Goal: Task Accomplishment & Management: Use online tool/utility

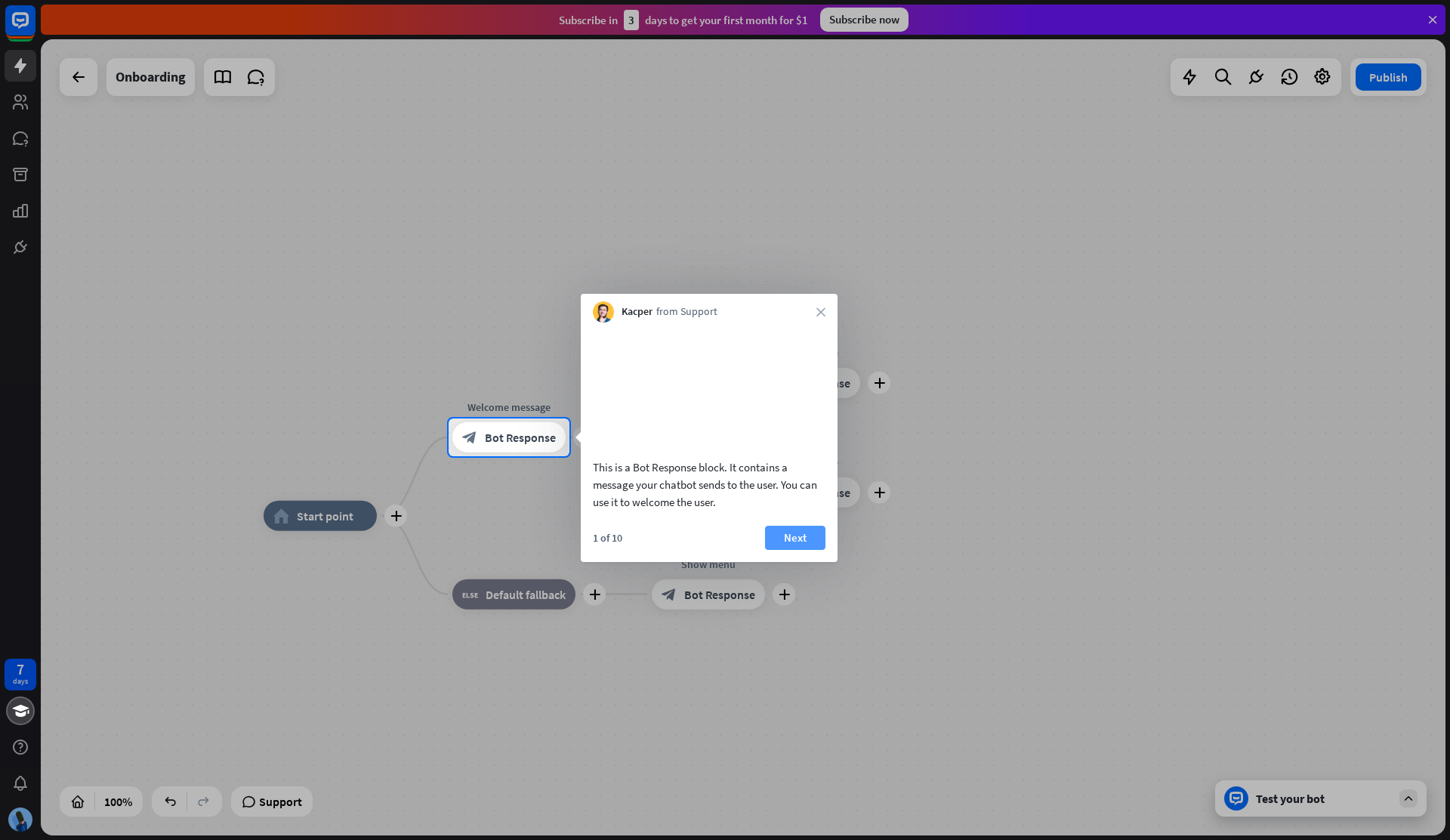
click at [786, 550] on button "Next" at bounding box center [795, 537] width 61 height 24
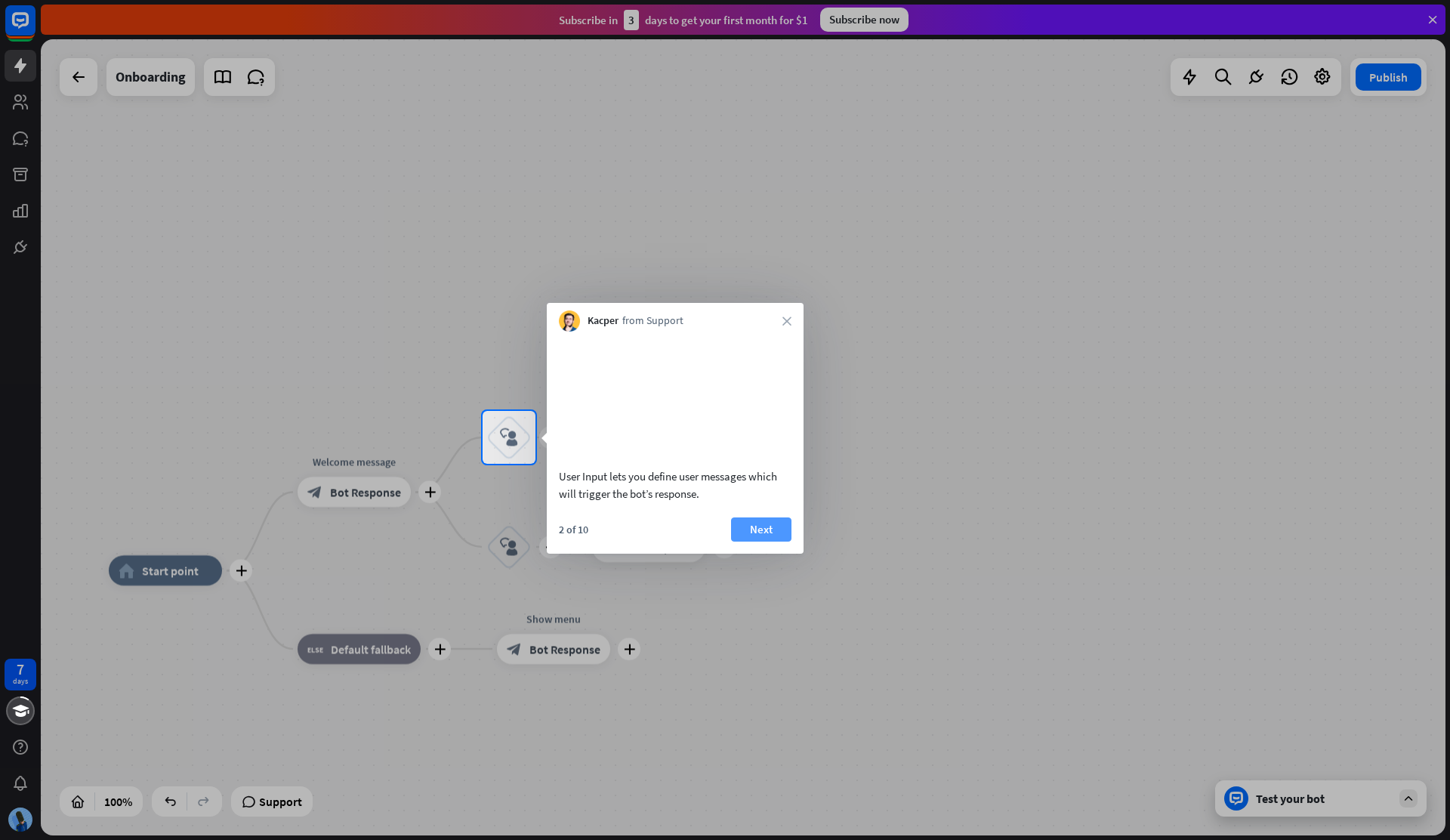
click at [786, 541] on button "Next" at bounding box center [761, 529] width 61 height 24
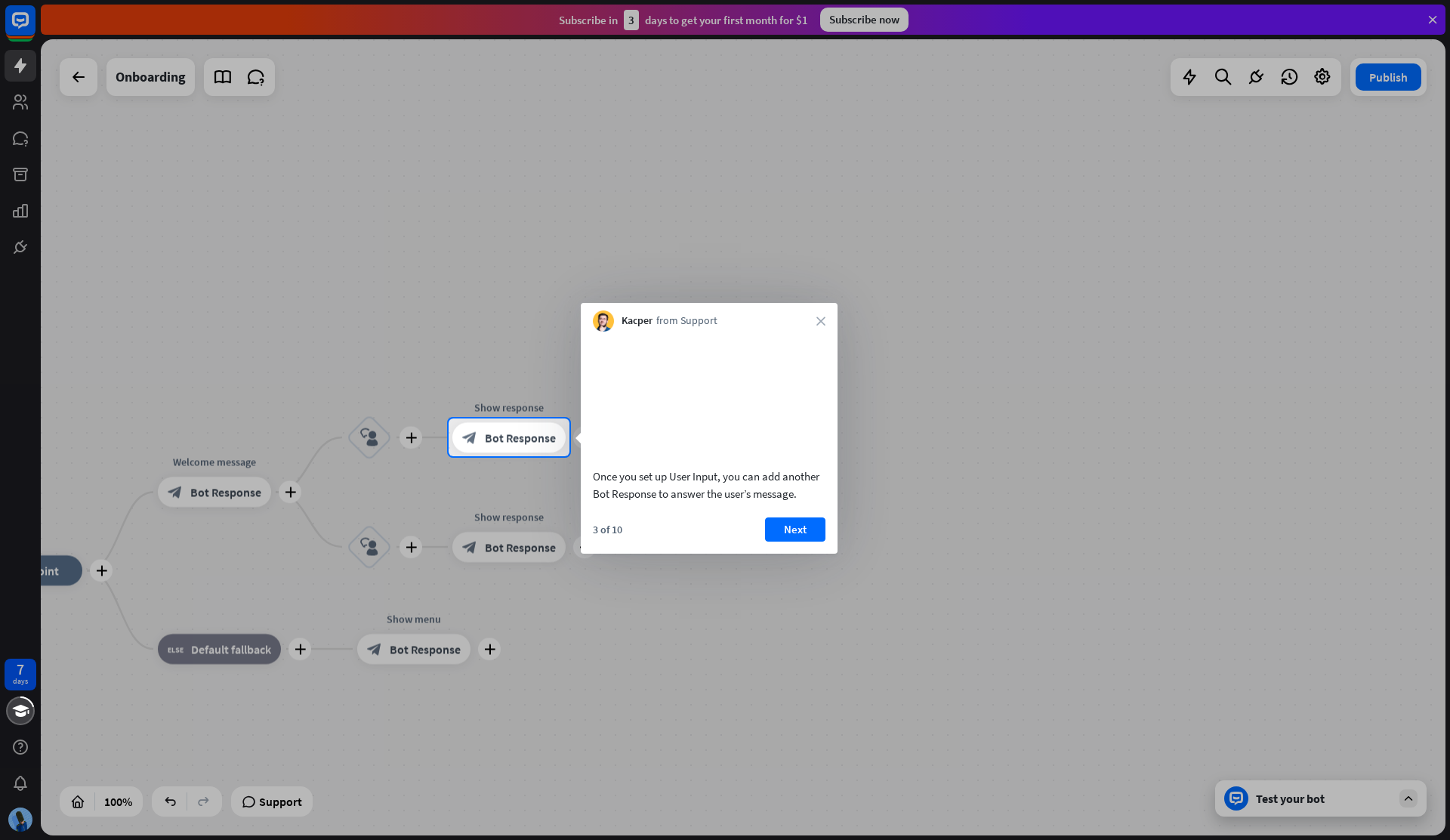
click at [786, 541] on button "Next" at bounding box center [795, 529] width 61 height 24
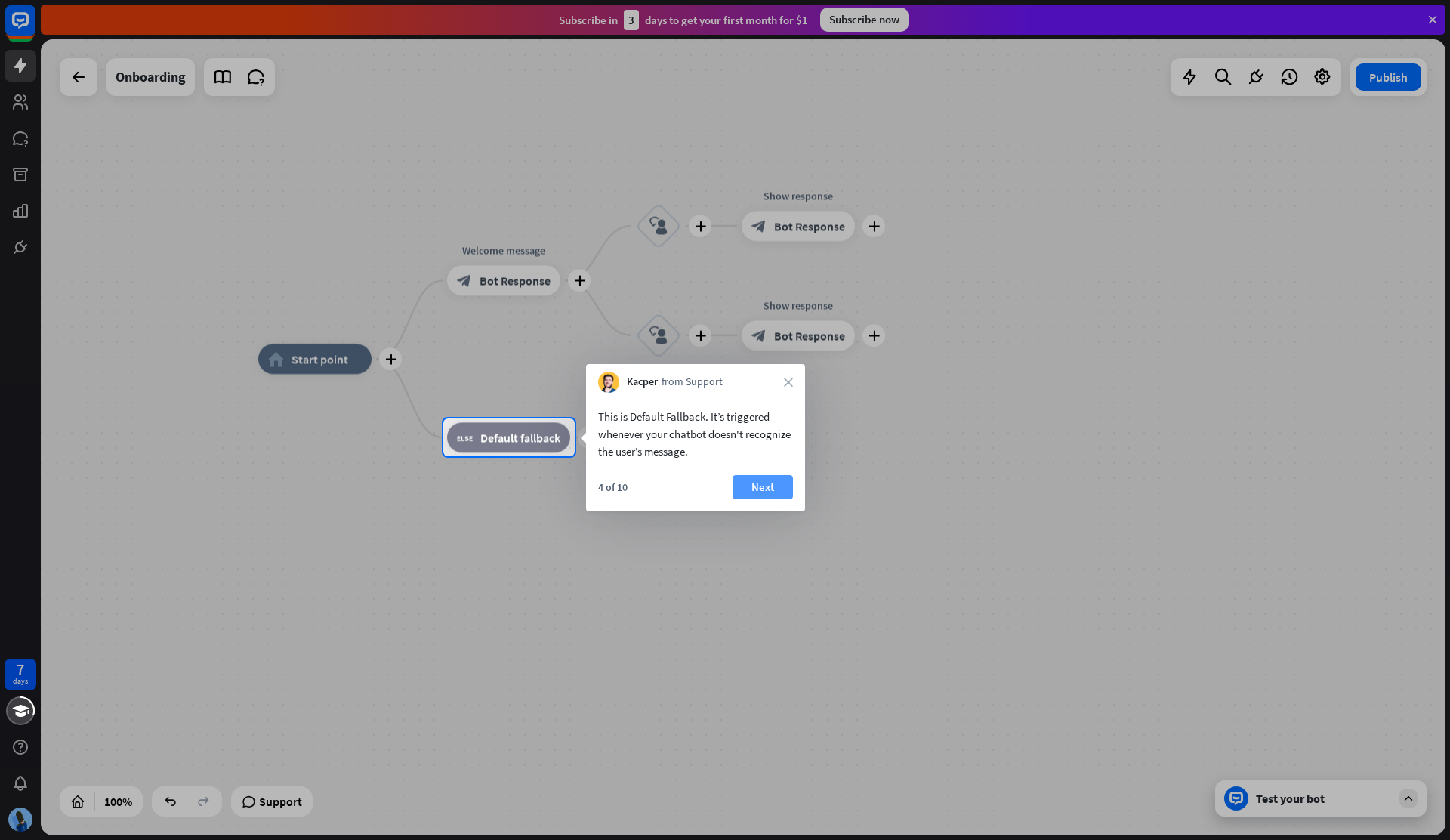
click at [764, 481] on button "Next" at bounding box center [763, 487] width 61 height 24
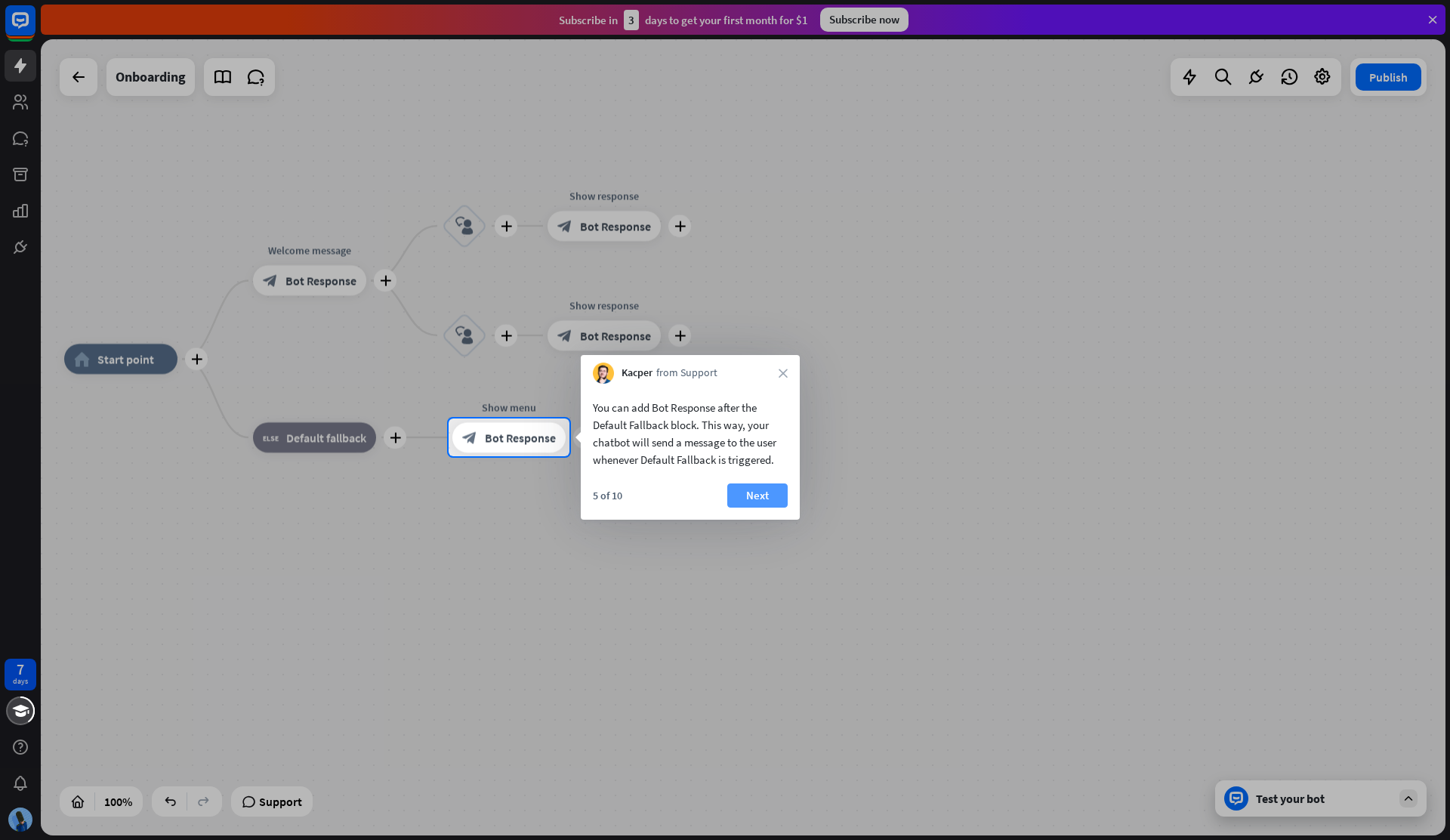
click at [764, 483] on button "Next" at bounding box center [757, 495] width 61 height 24
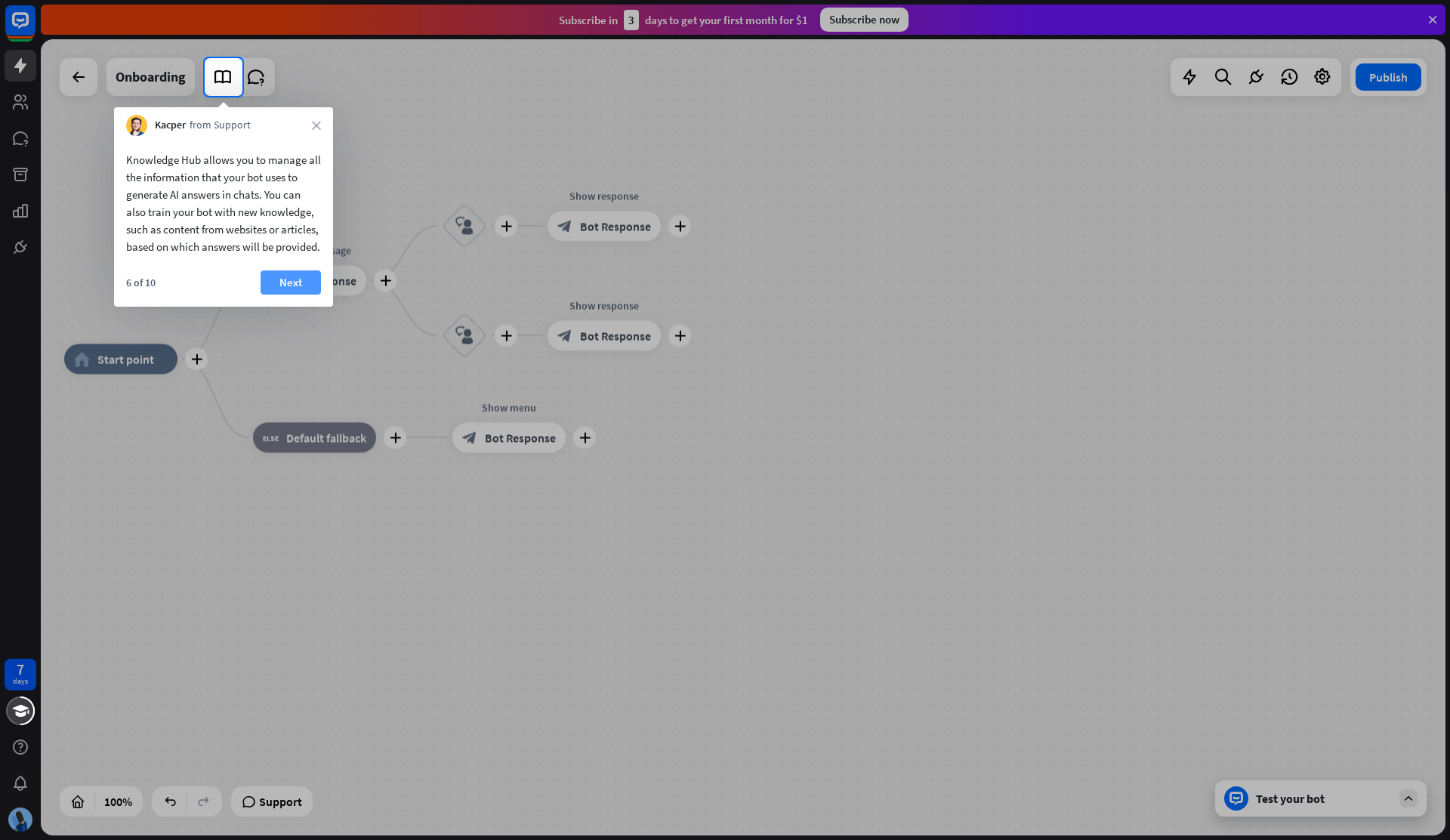
click at [316, 295] on button "Next" at bounding box center [291, 282] width 61 height 24
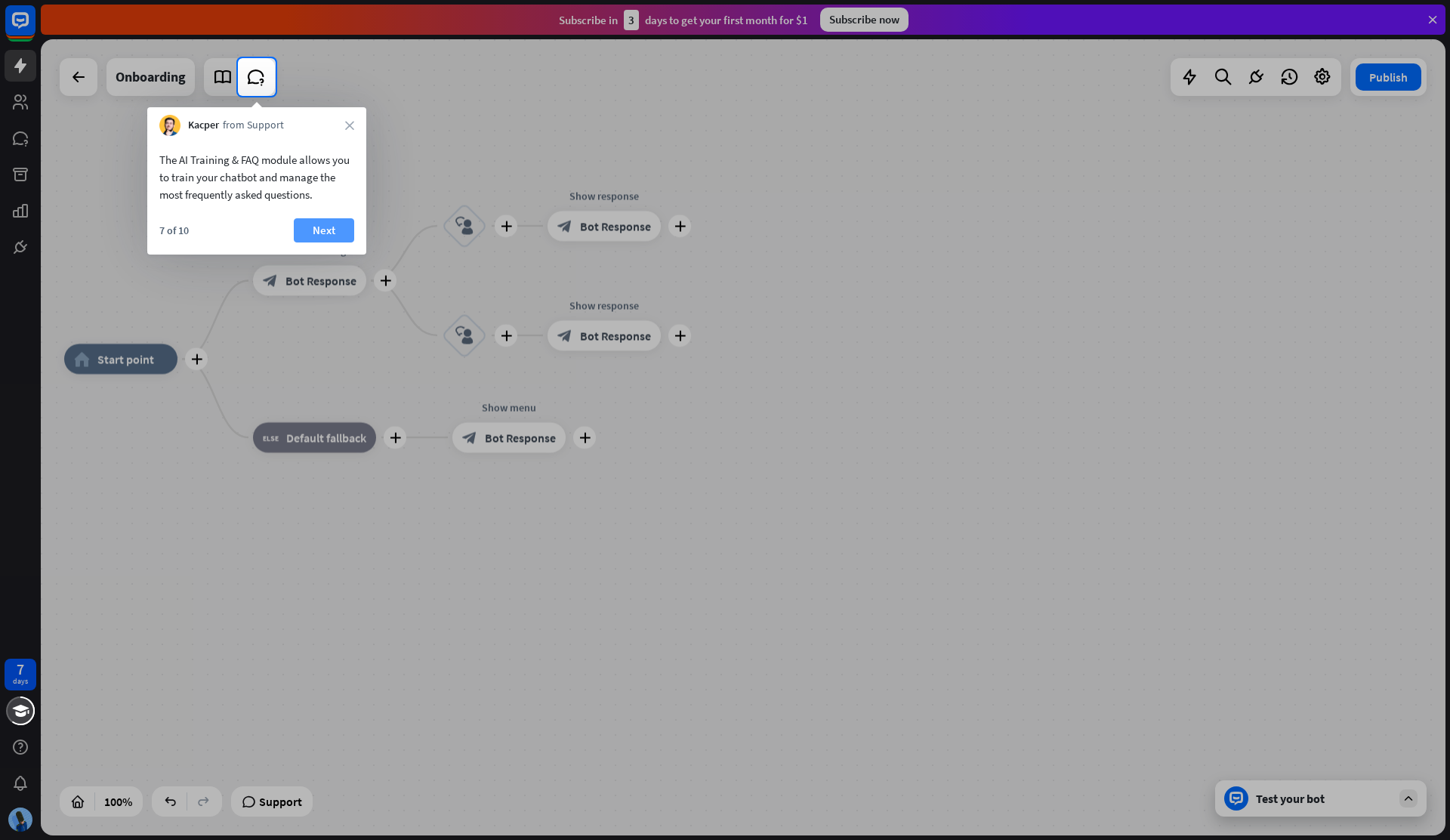
click at [322, 225] on button "Next" at bounding box center [324, 230] width 61 height 24
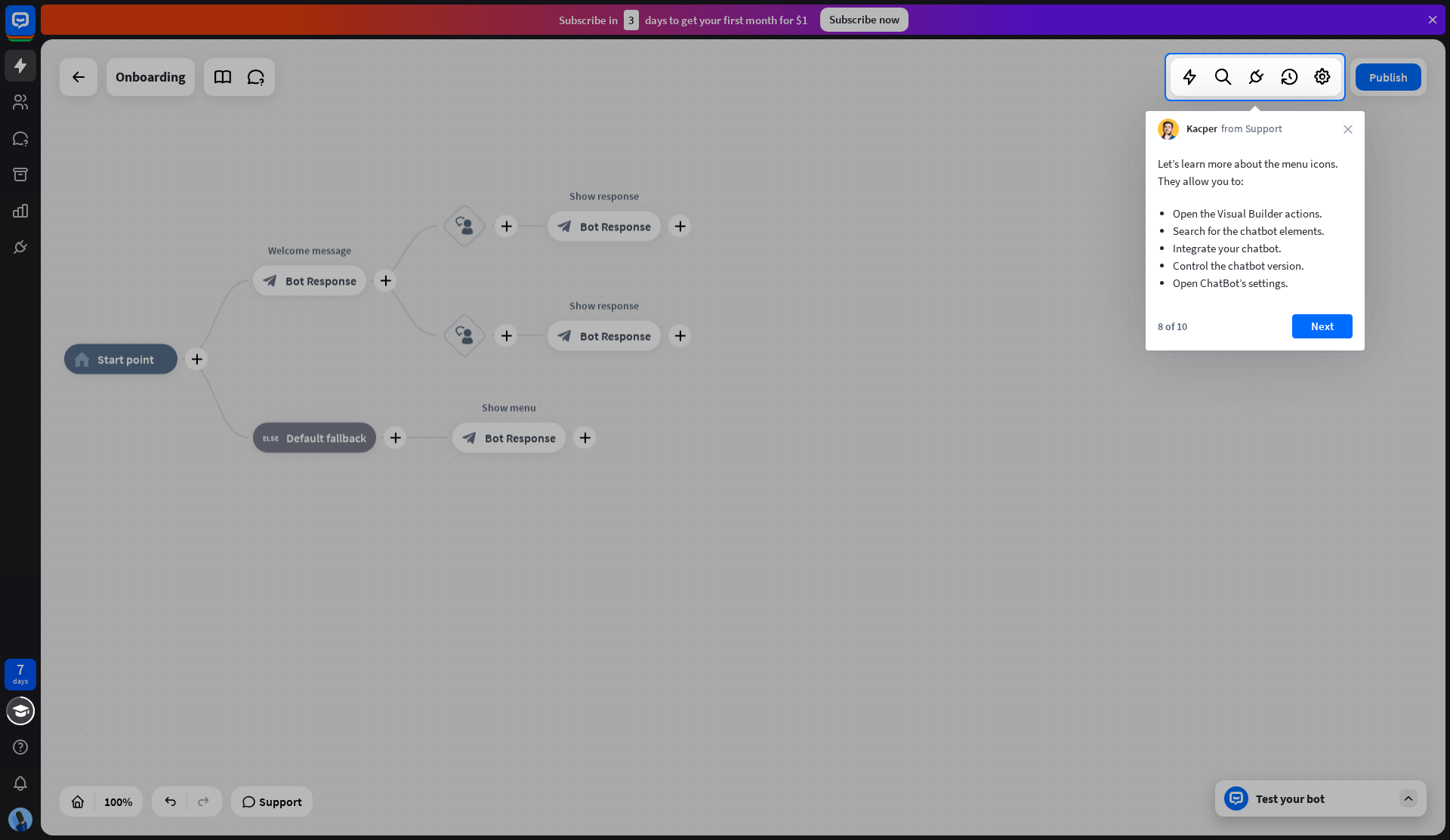
click at [1340, 128] on div "Kacper from Support close" at bounding box center [1255, 125] width 219 height 28
click at [1329, 319] on button "Next" at bounding box center [1322, 326] width 61 height 24
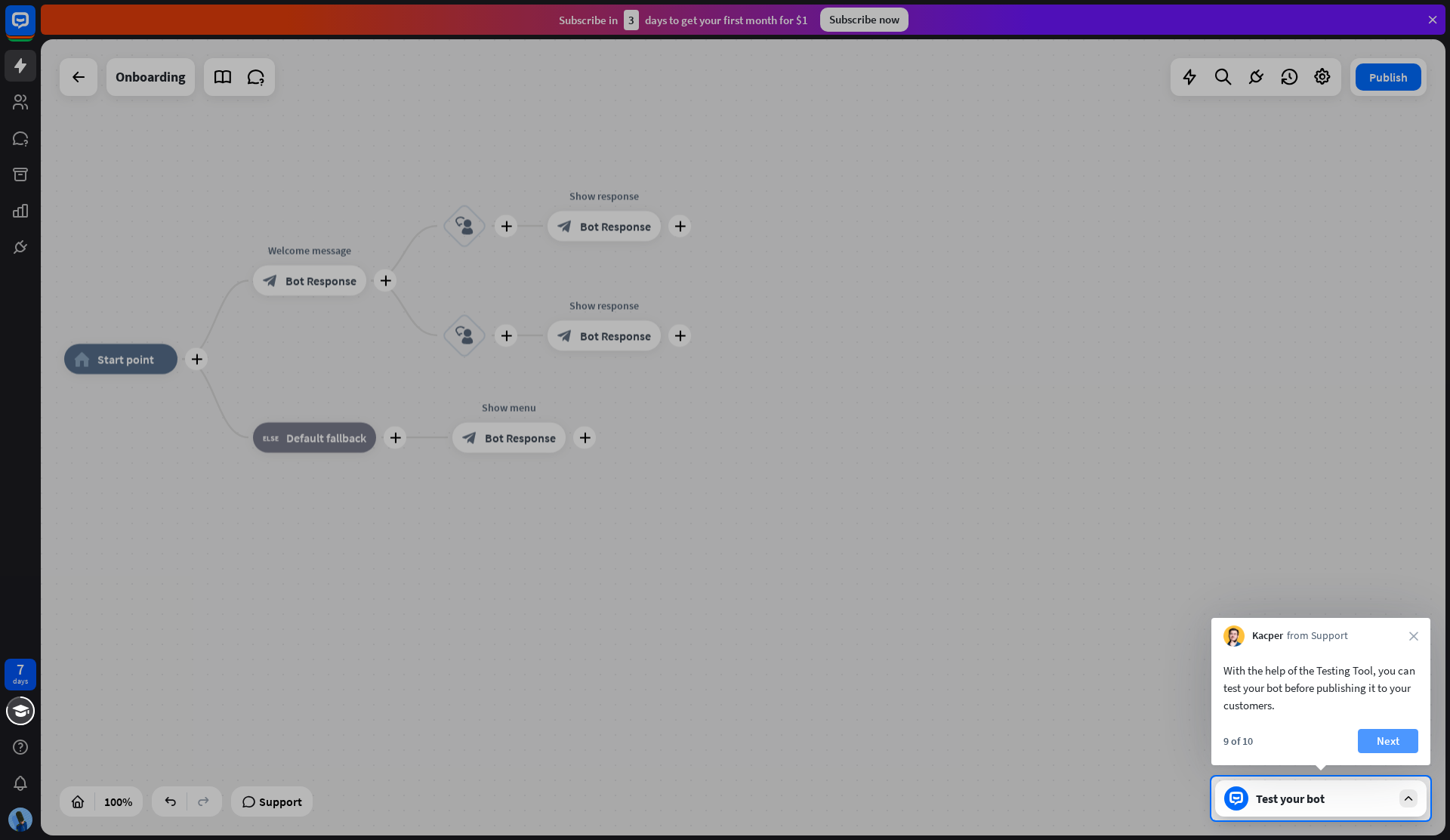
click at [1381, 747] on button "Next" at bounding box center [1388, 741] width 61 height 24
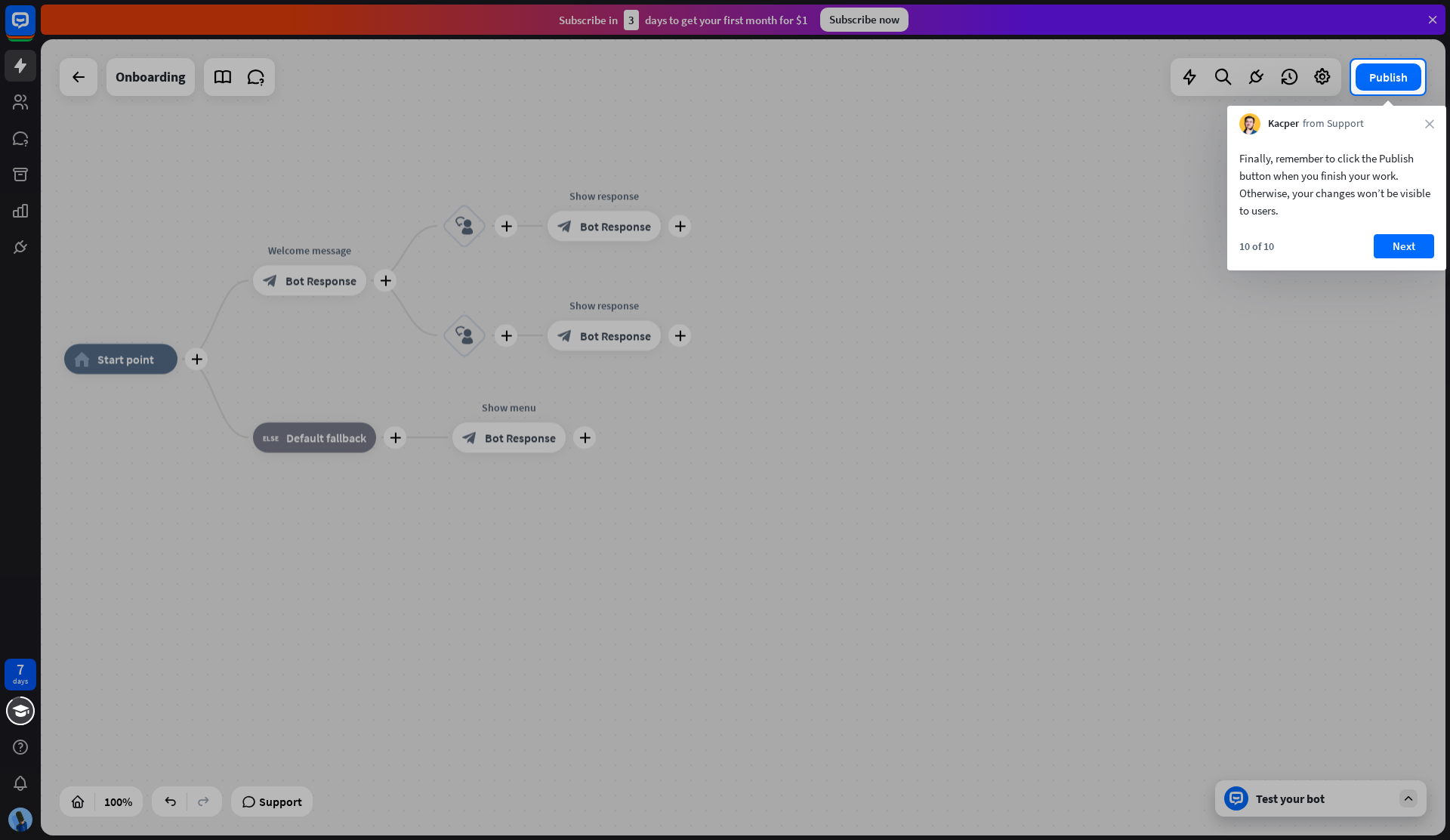
click at [1406, 232] on div "Finally, remember to click the Publish button when you finish your work. Otherw…" at bounding box center [1337, 203] width 219 height 136
click at [1406, 239] on button "Next" at bounding box center [1404, 246] width 61 height 24
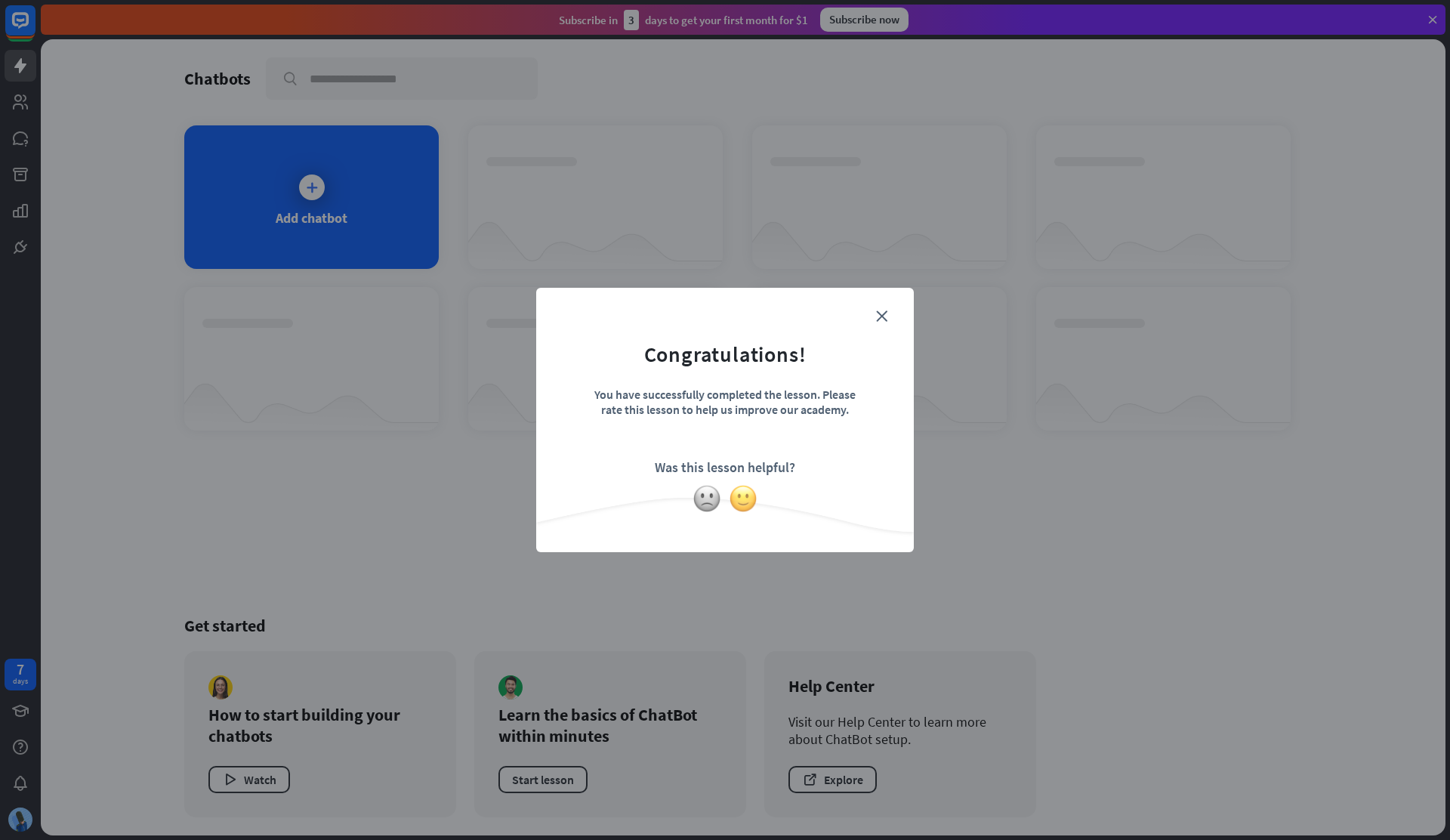
click at [741, 493] on img at bounding box center [743, 498] width 28 height 28
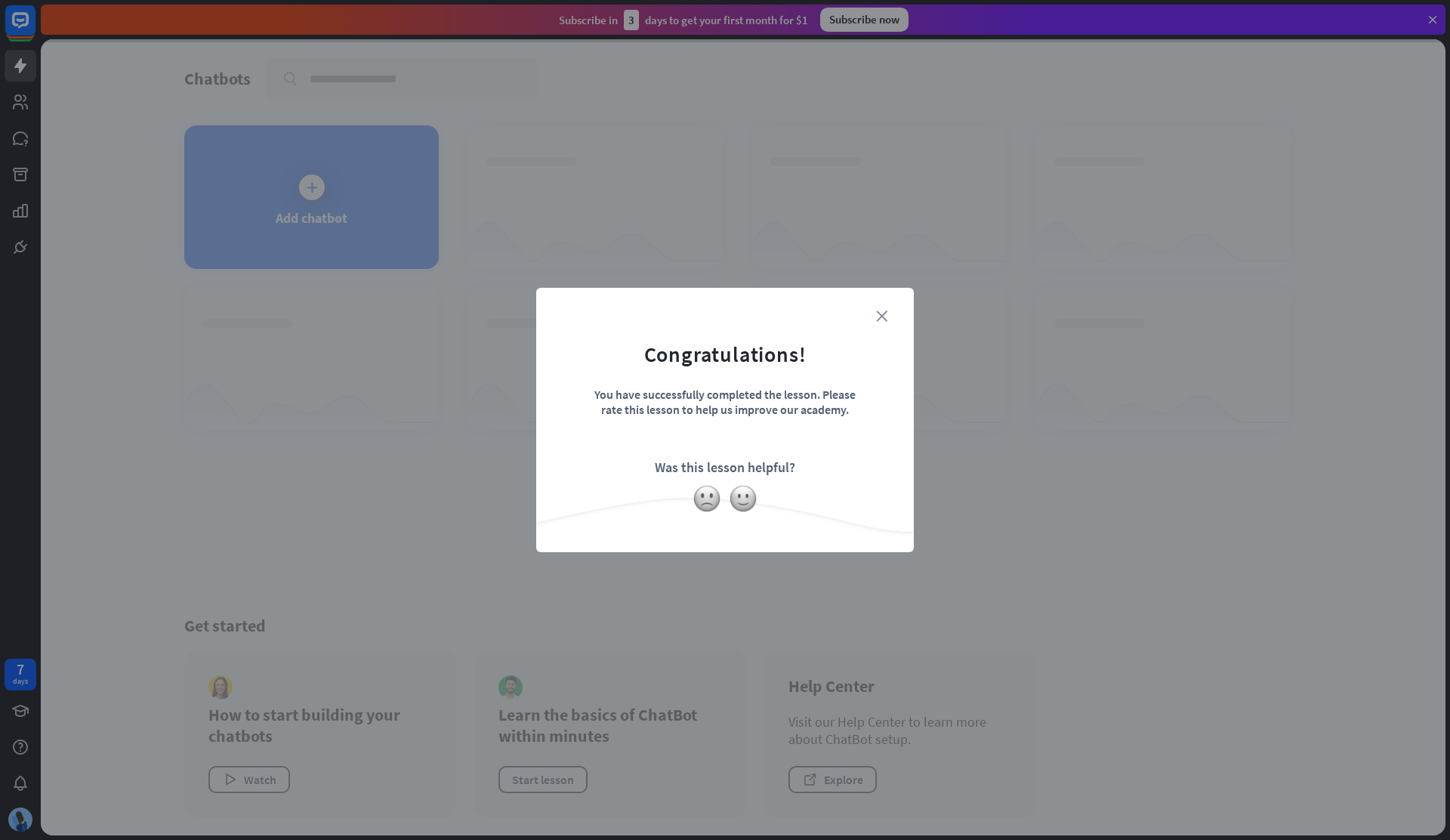
click at [876, 318] on icon "close" at bounding box center [882, 316] width 11 height 11
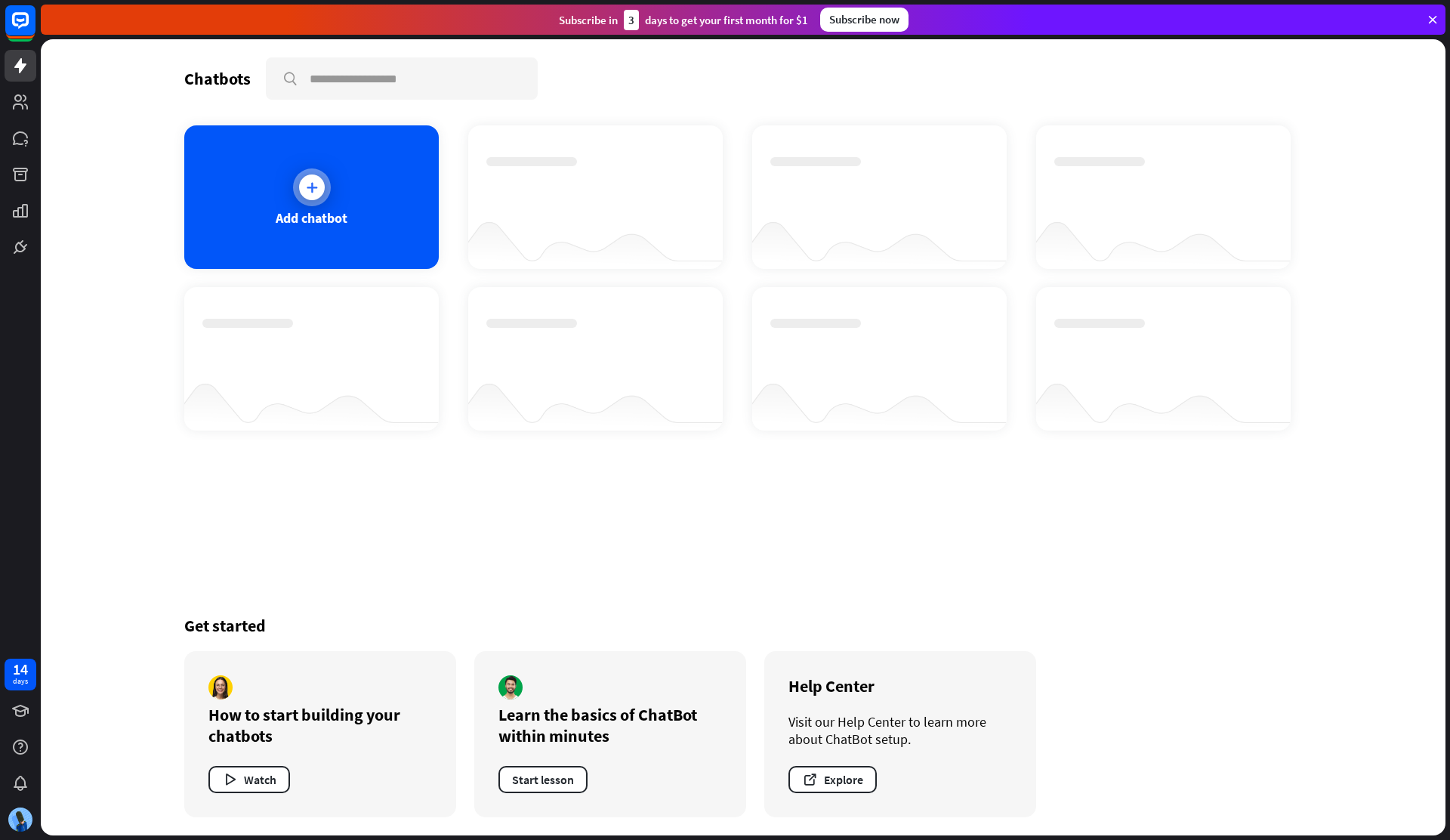
click at [362, 225] on div "Add chatbot" at bounding box center [311, 197] width 255 height 143
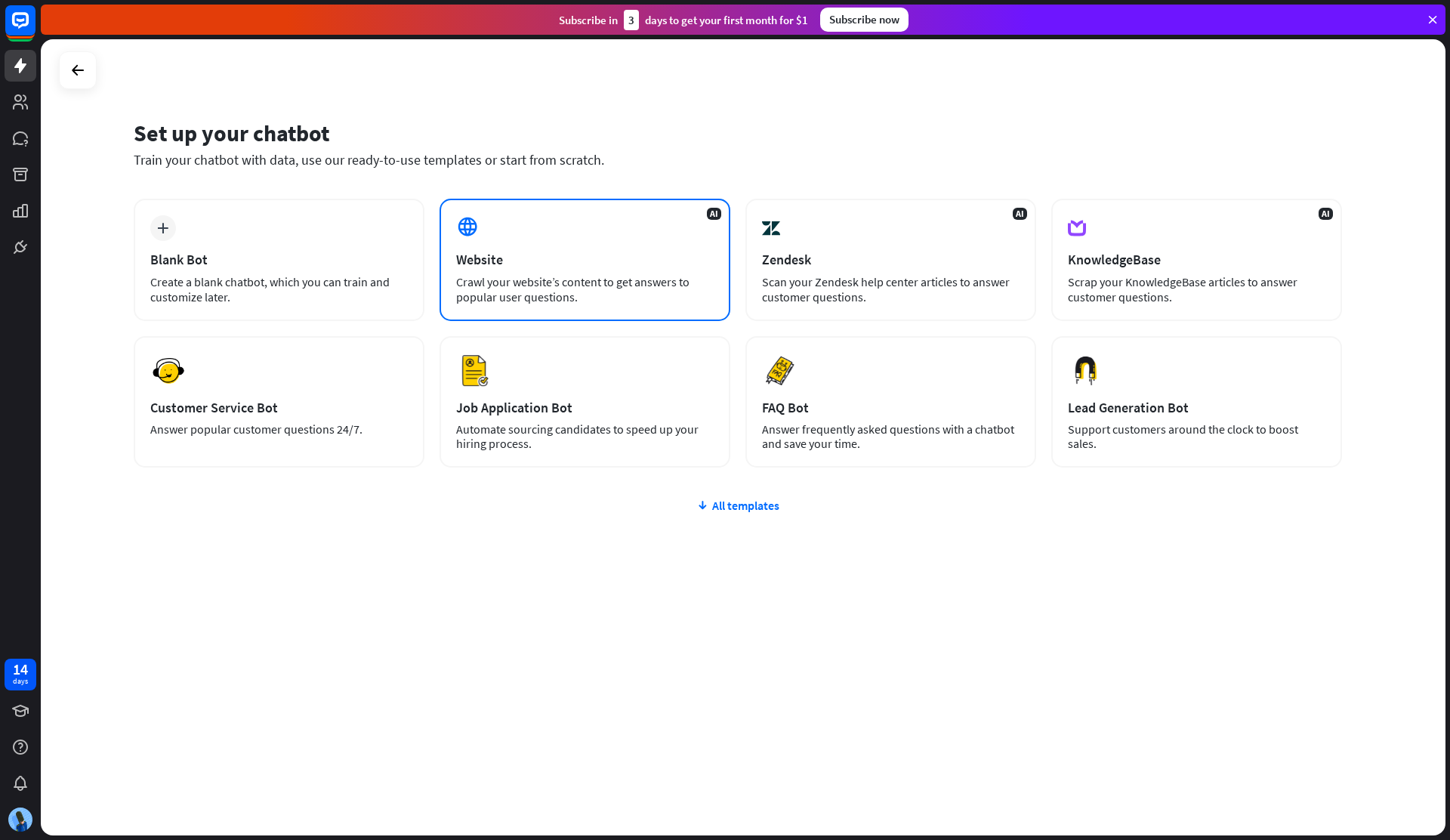
click at [633, 227] on div "AI Website Crawl your website’s content to get answers to popular user question…" at bounding box center [585, 259] width 291 height 122
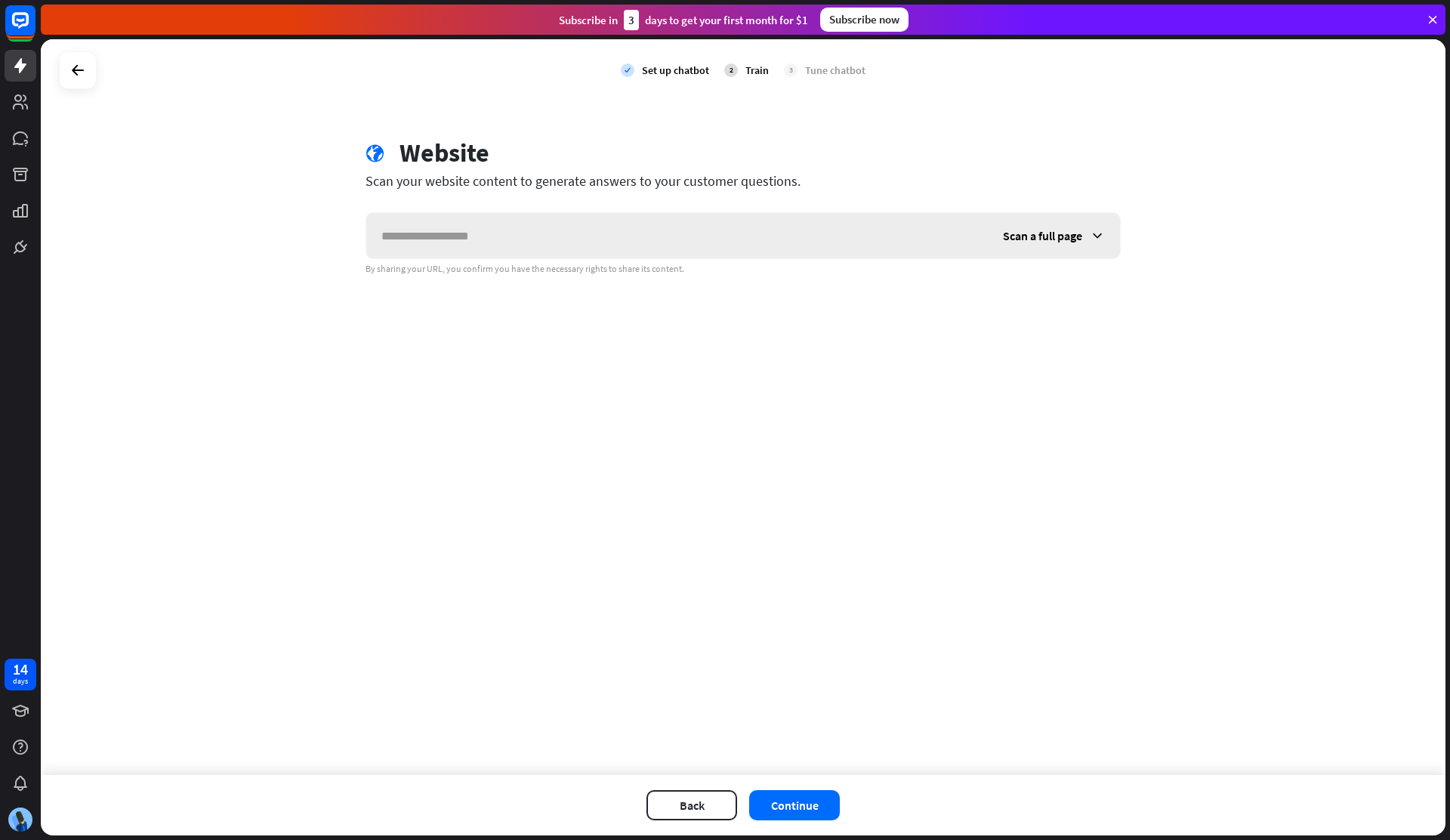
click at [673, 235] on input "text" at bounding box center [677, 236] width 622 height 46
click at [1034, 232] on span "Scan a full page" at bounding box center [1043, 235] width 80 height 15
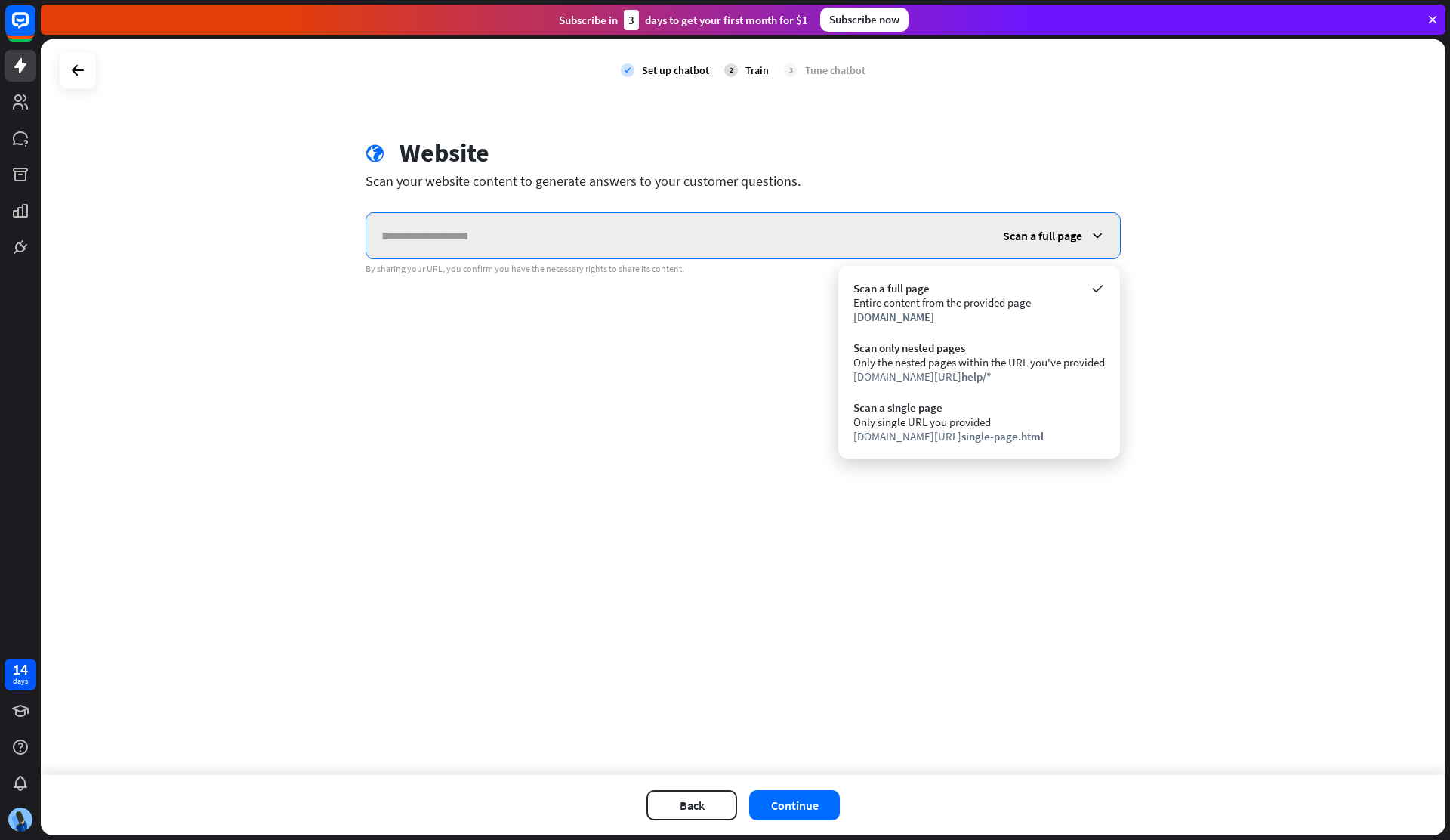
click at [860, 214] on input "text" at bounding box center [677, 236] width 622 height 46
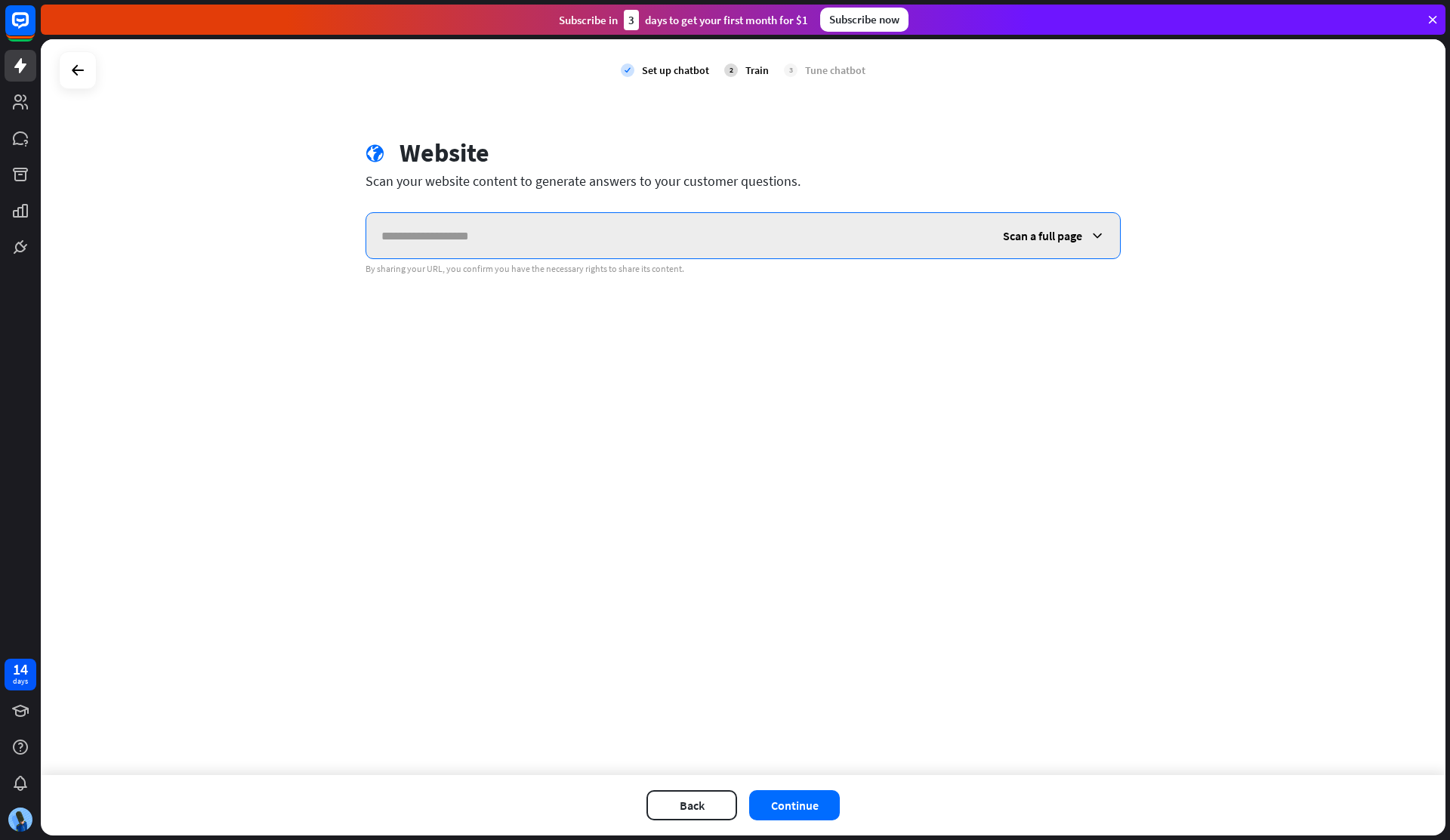
click at [486, 228] on input "text" at bounding box center [677, 236] width 622 height 46
paste input "**********"
type input "**********"
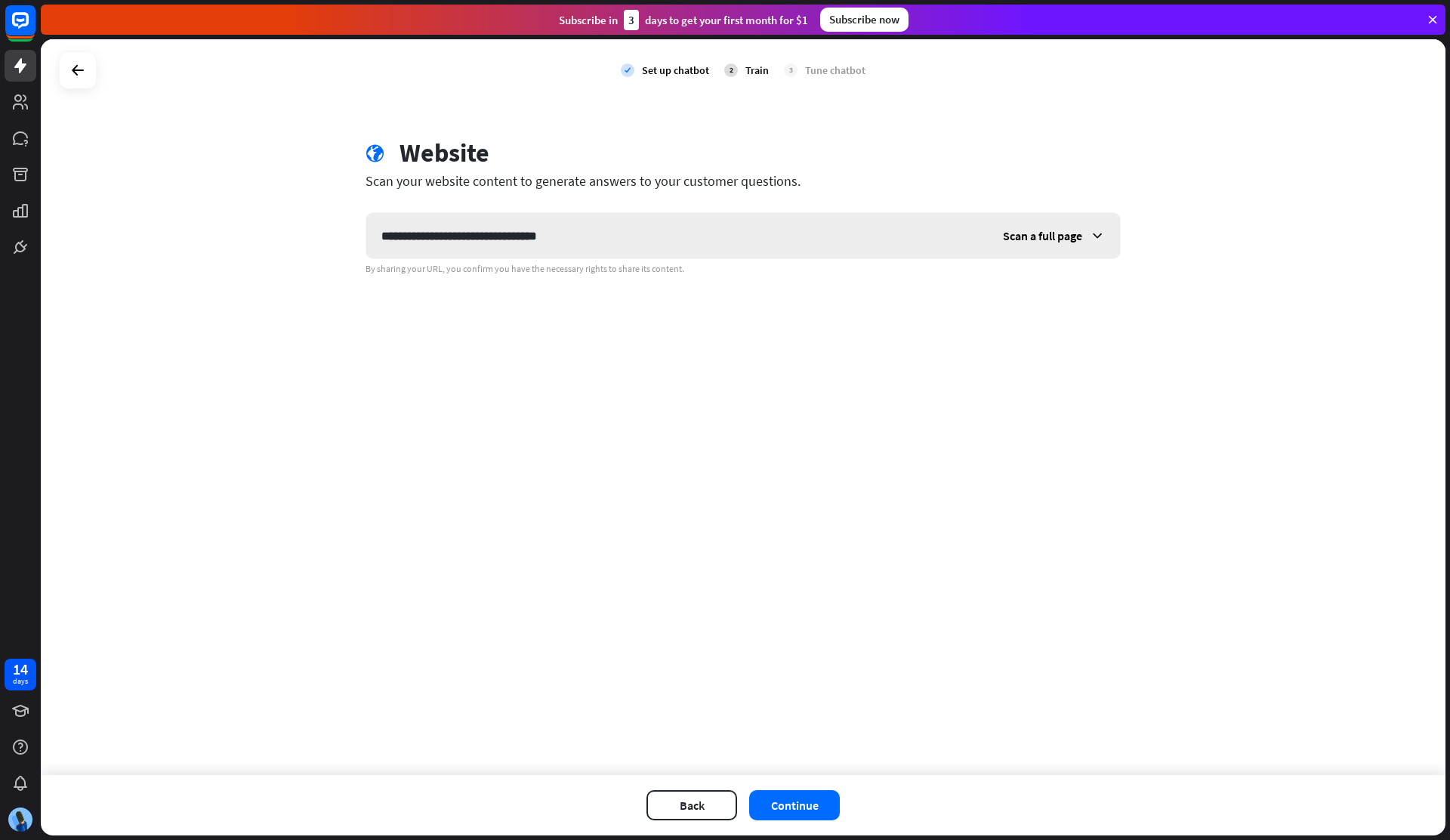
click at [1018, 247] on div "Scan a full page" at bounding box center [1054, 236] width 132 height 46
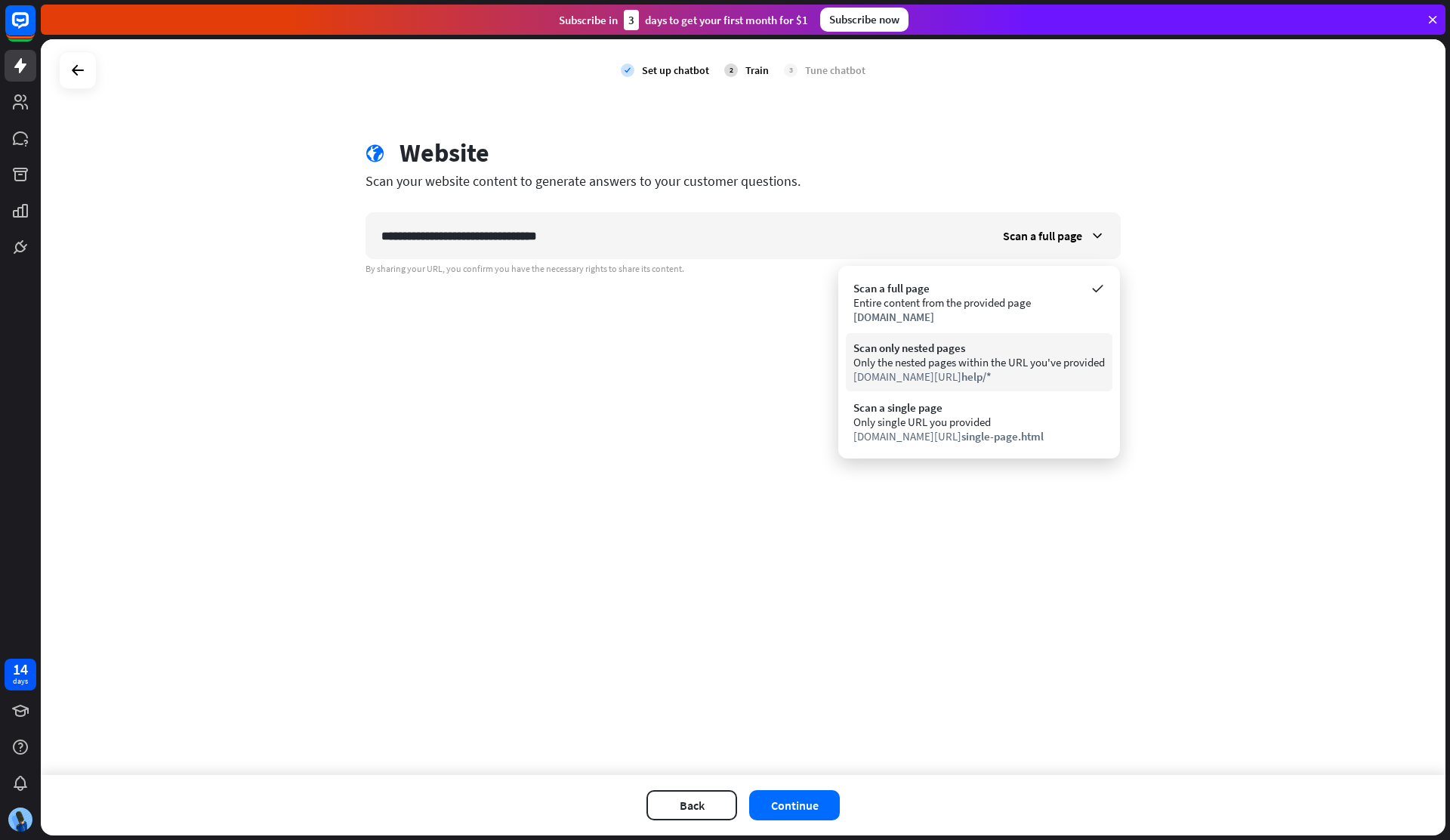
click at [981, 340] on div "Scan only nested pages" at bounding box center [979, 348] width 251 height 14
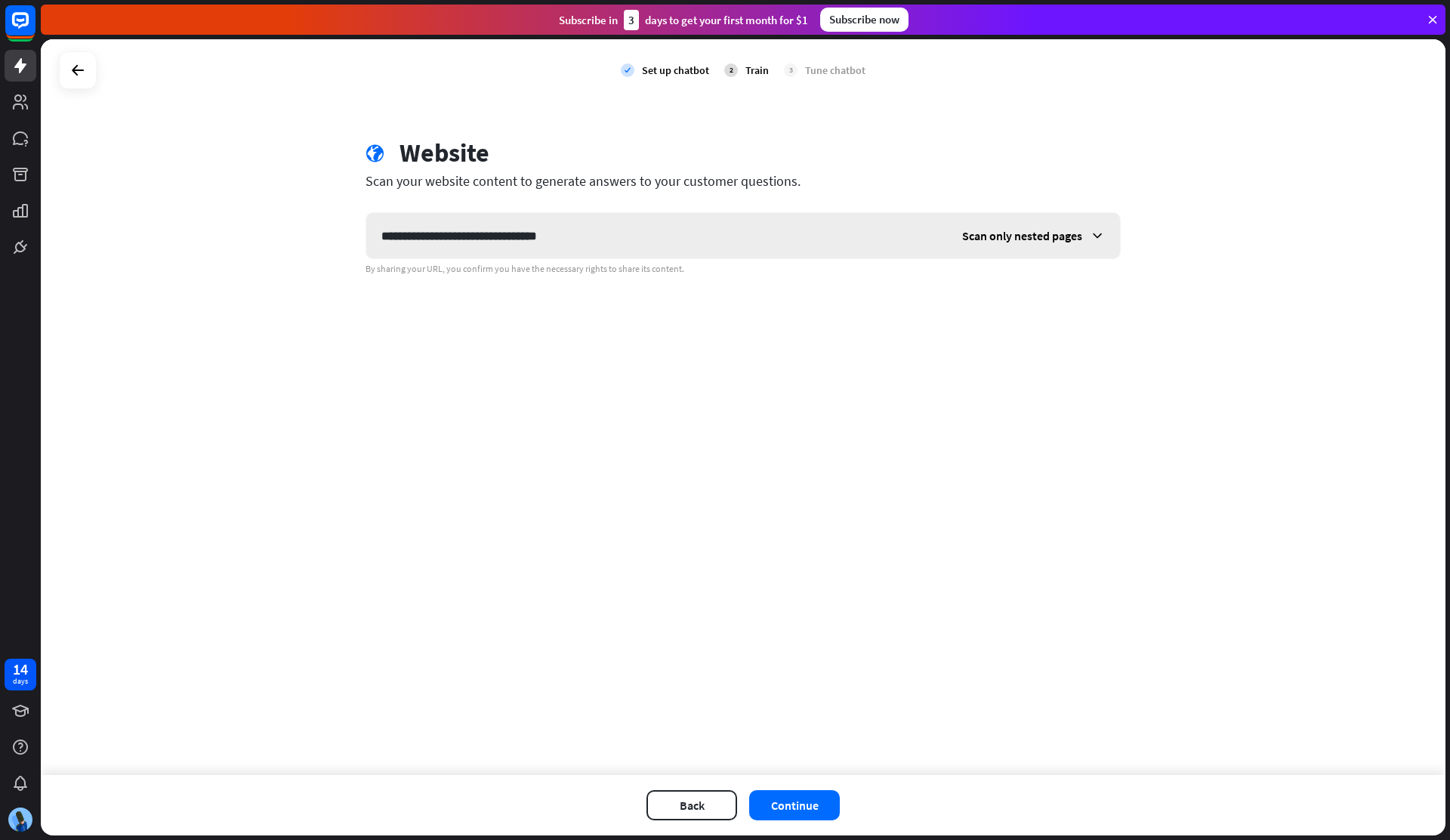
click at [1009, 215] on div "Scan only nested pages" at bounding box center [1033, 236] width 173 height 46
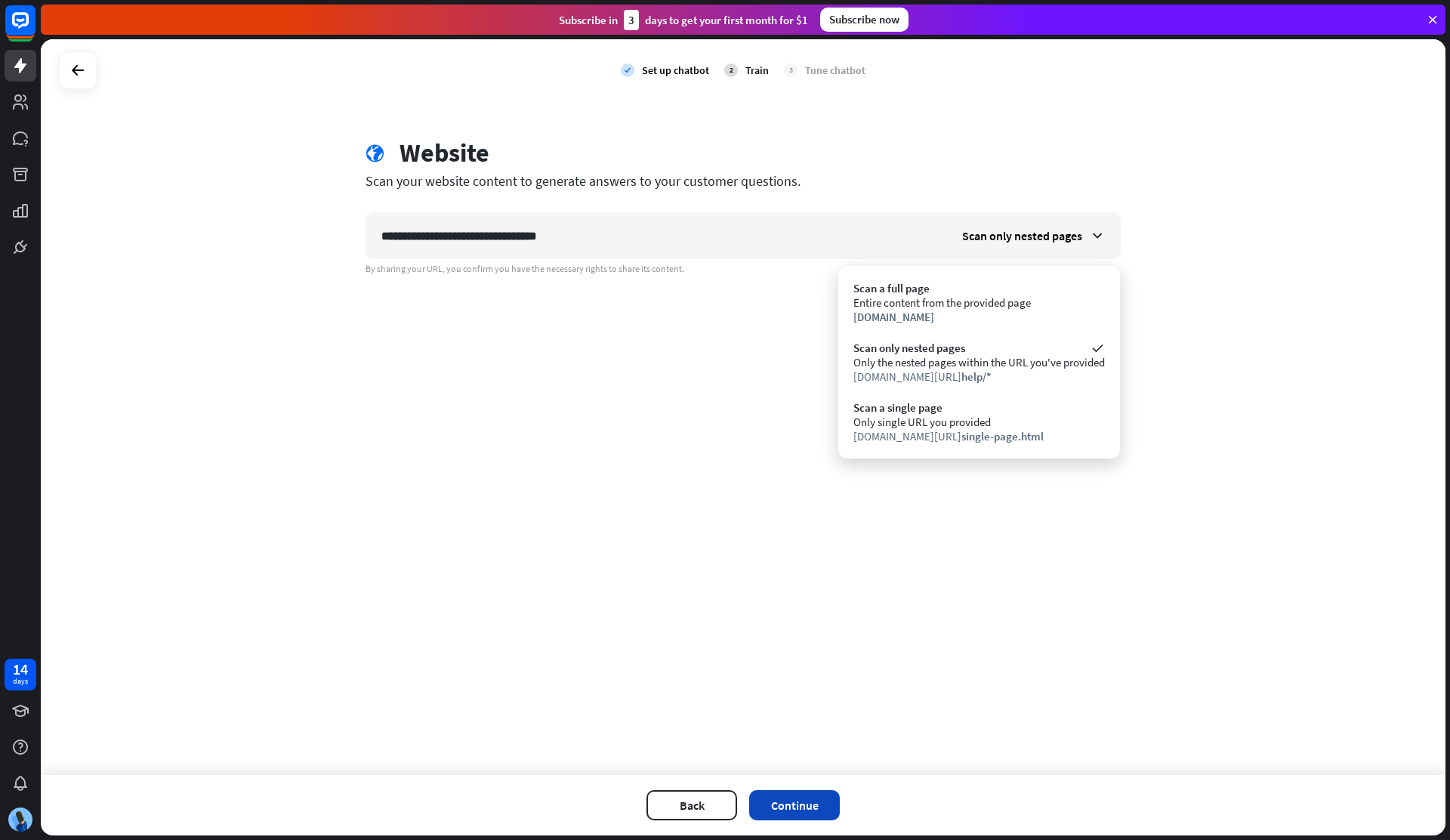
click at [760, 805] on button "Continue" at bounding box center [794, 805] width 91 height 30
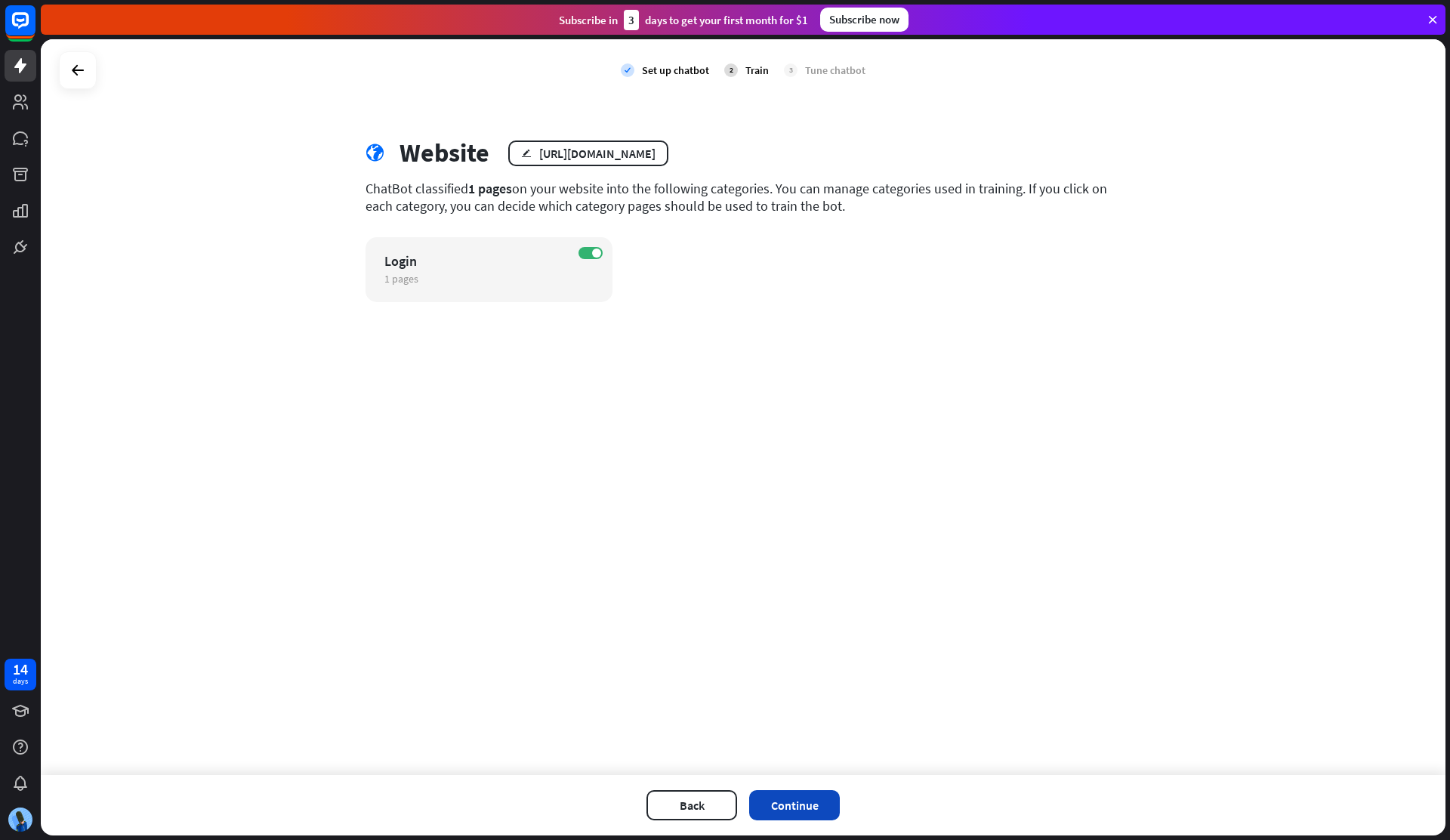
click at [790, 805] on button "Continue" at bounding box center [794, 805] width 91 height 30
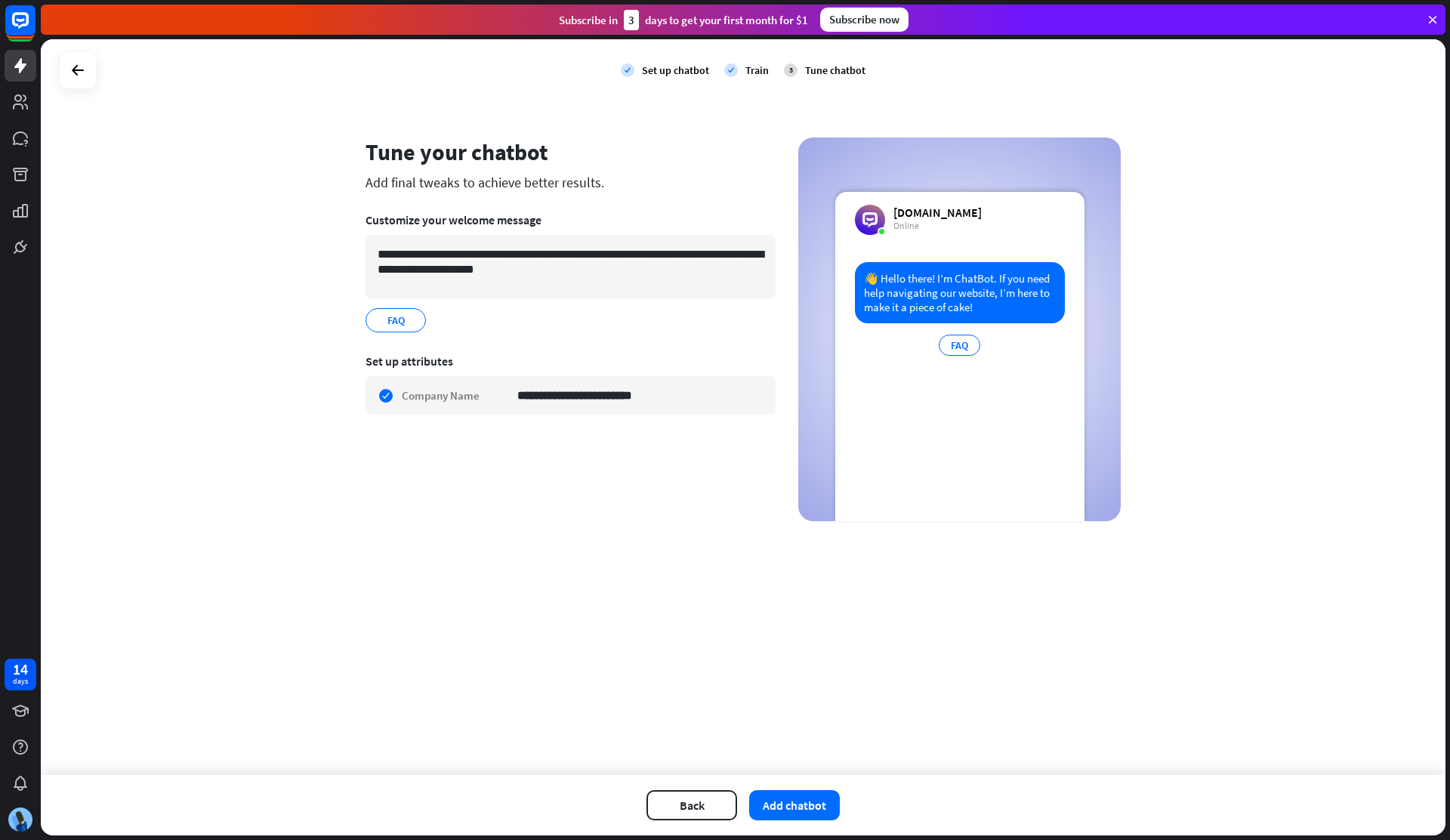
click at [790, 805] on button "Add chatbot" at bounding box center [794, 805] width 91 height 30
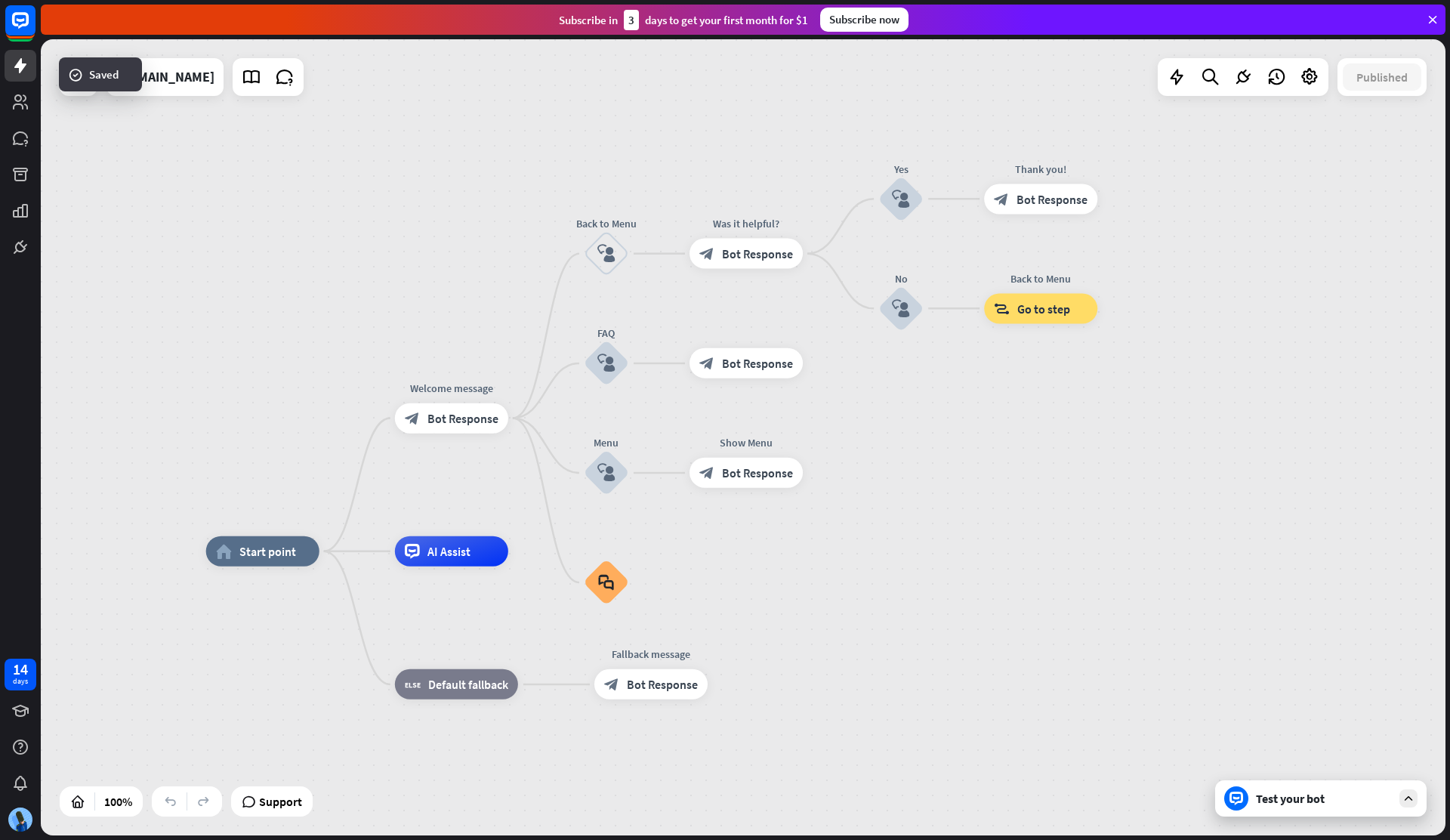
drag, startPoint x: 931, startPoint y: 578, endPoint x: 869, endPoint y: 610, distance: 69.8
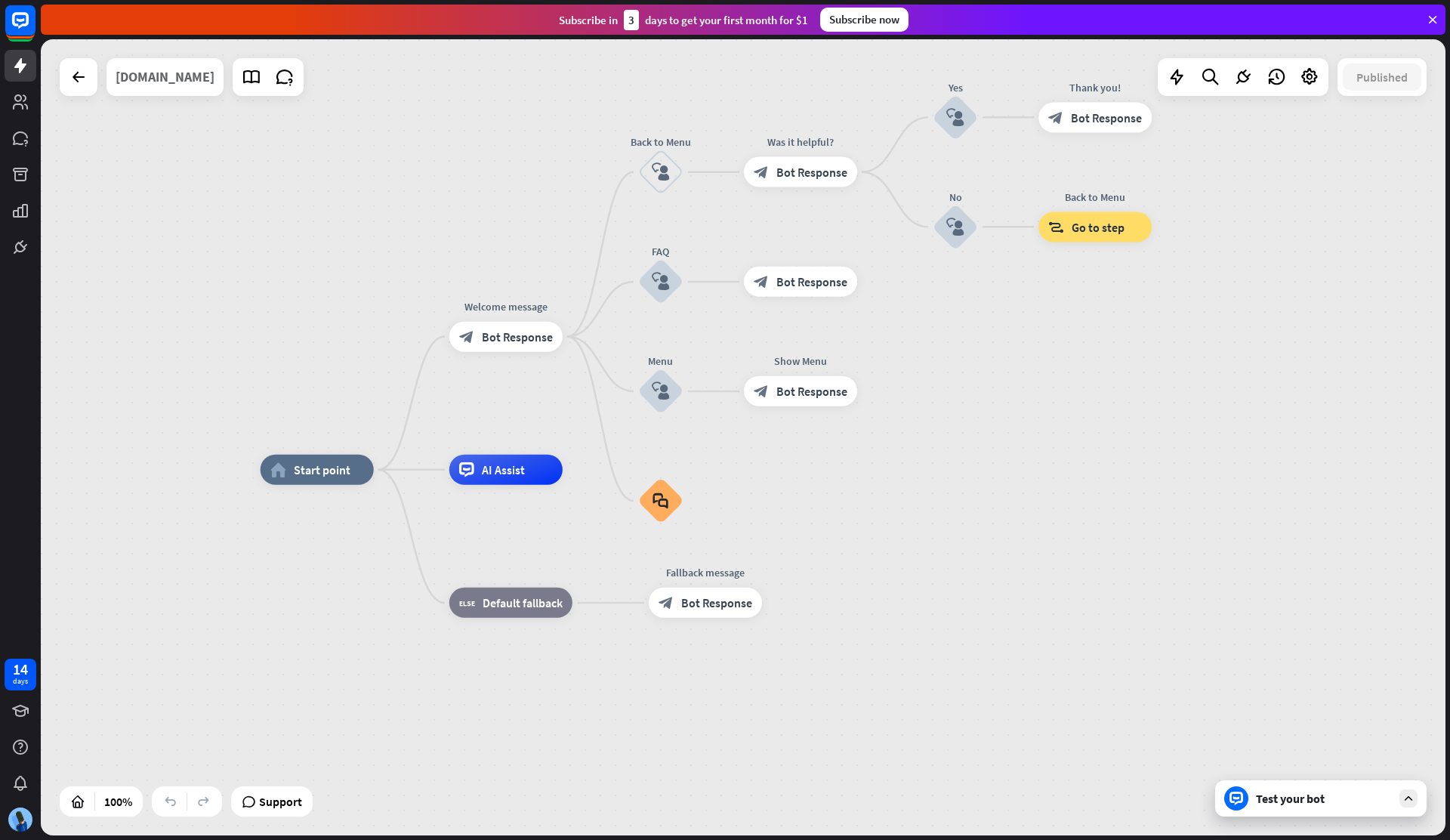
click at [214, 80] on div "[DOMAIN_NAME]" at bounding box center [165, 77] width 99 height 38
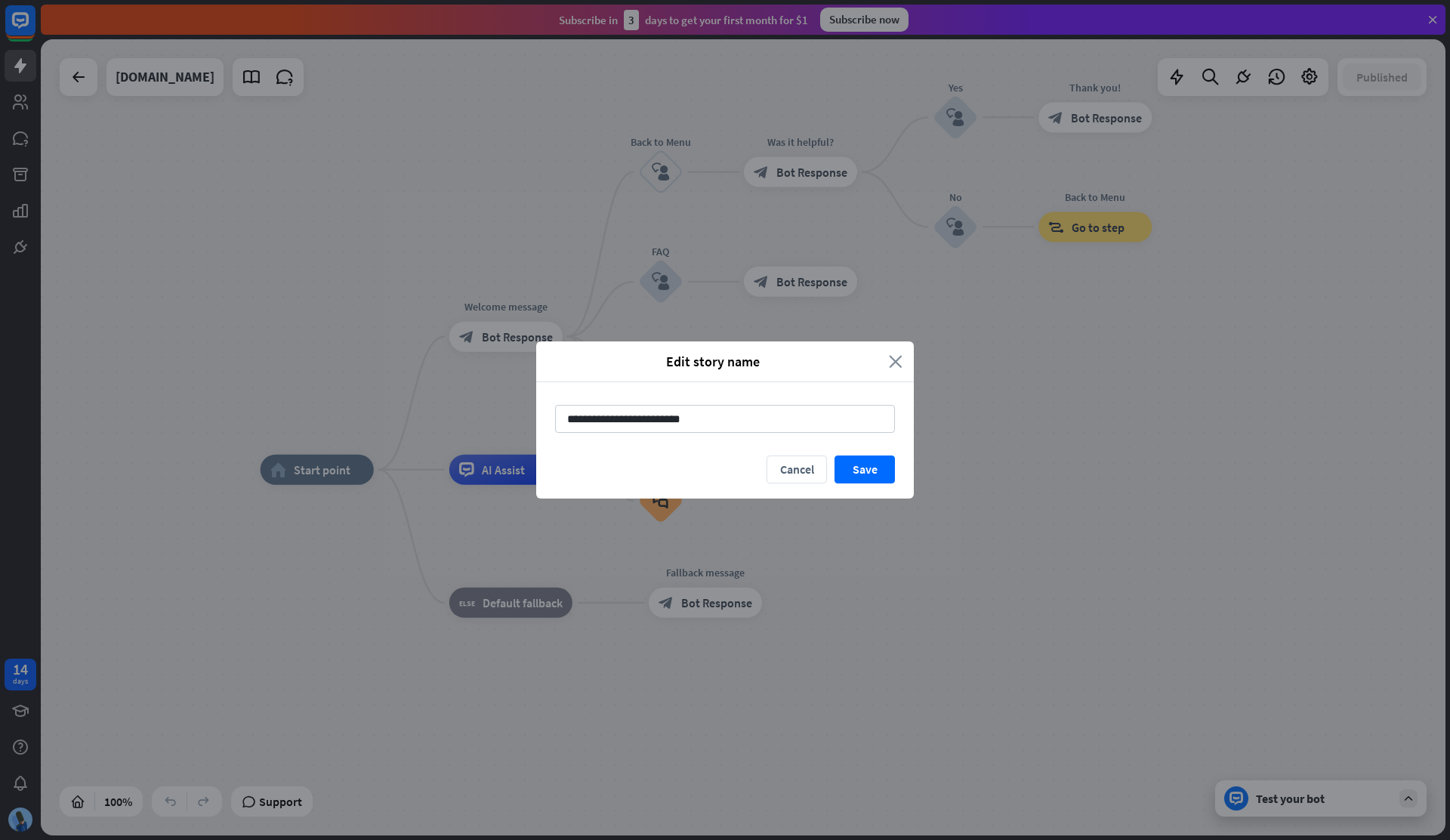
click at [890, 360] on icon "close" at bounding box center [895, 362] width 13 height 17
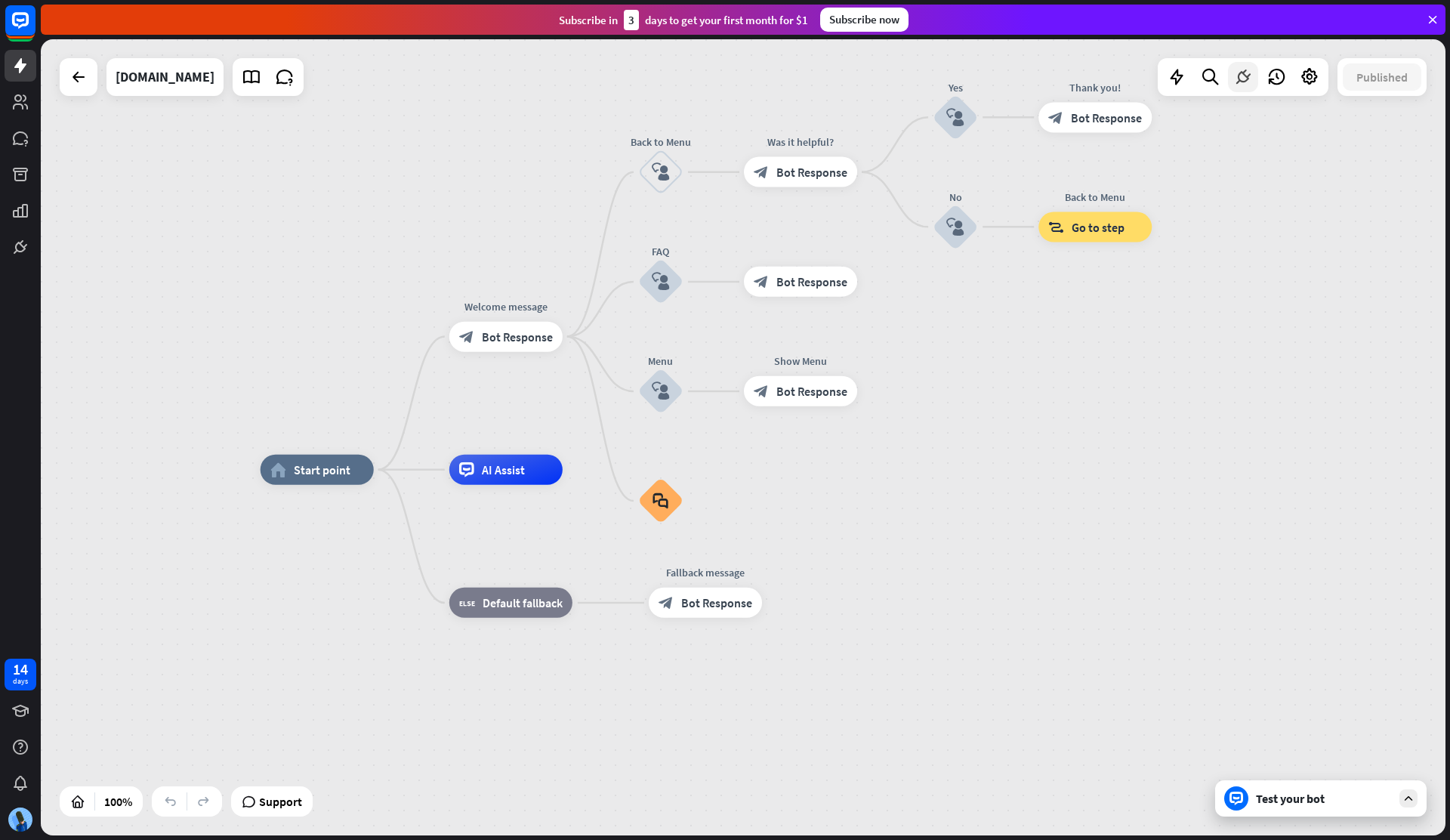
click at [1231, 73] on div at bounding box center [1243, 77] width 30 height 30
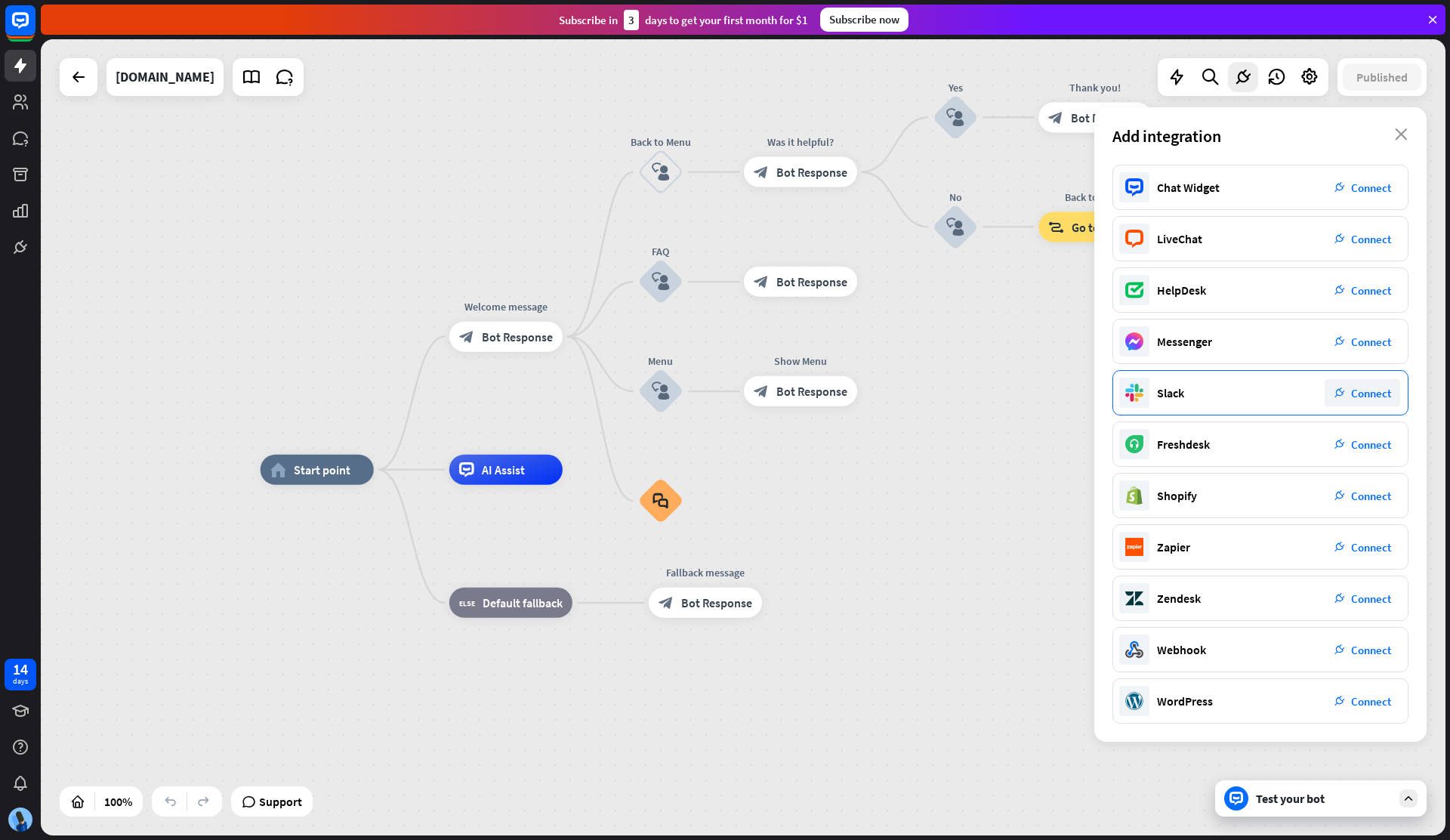
click at [1358, 396] on span "Connect" at bounding box center [1371, 393] width 40 height 14
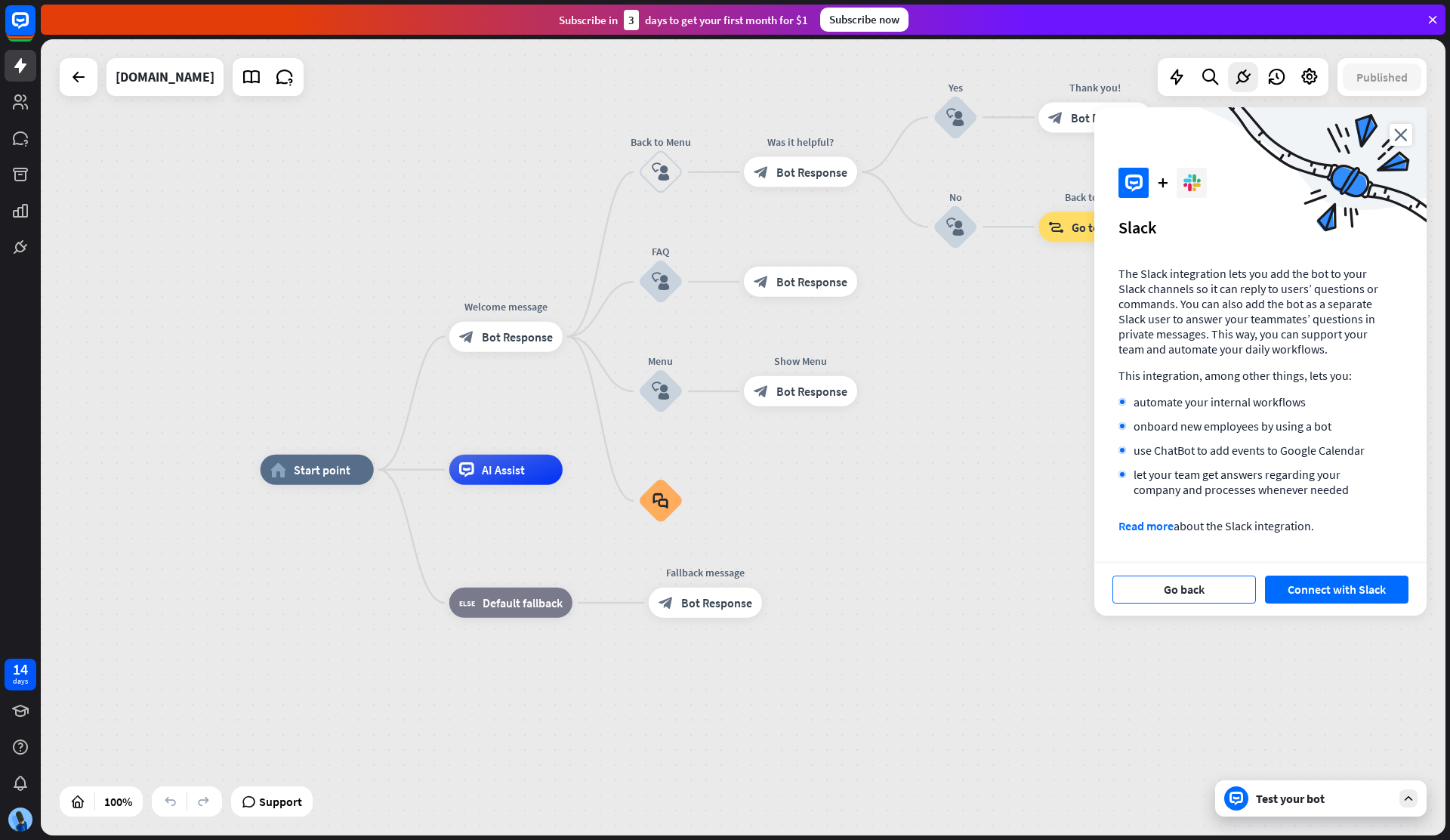
click at [1237, 583] on button "Go back" at bounding box center [1184, 589] width 143 height 28
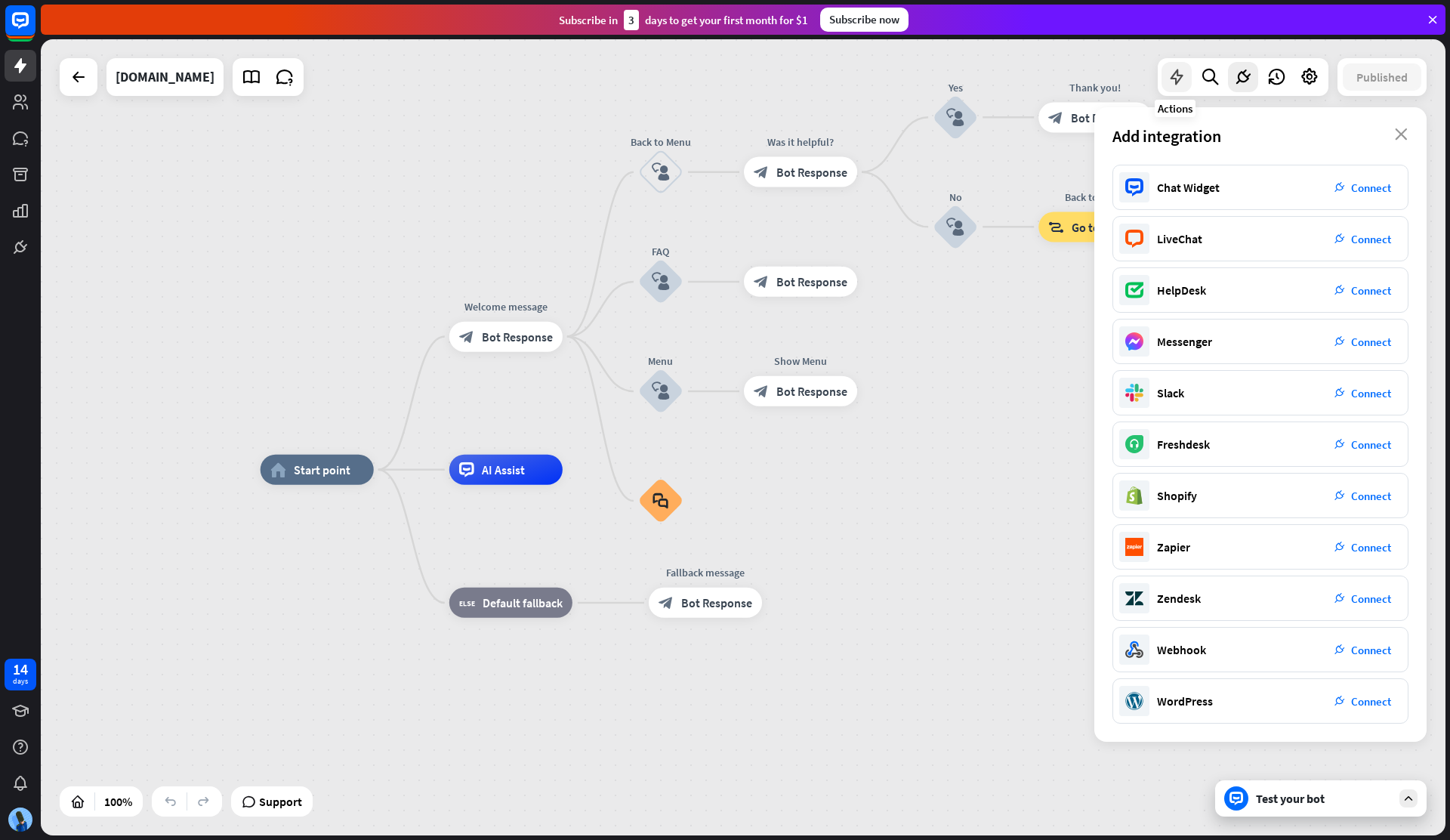
click at [1176, 82] on icon at bounding box center [1177, 76] width 20 height 20
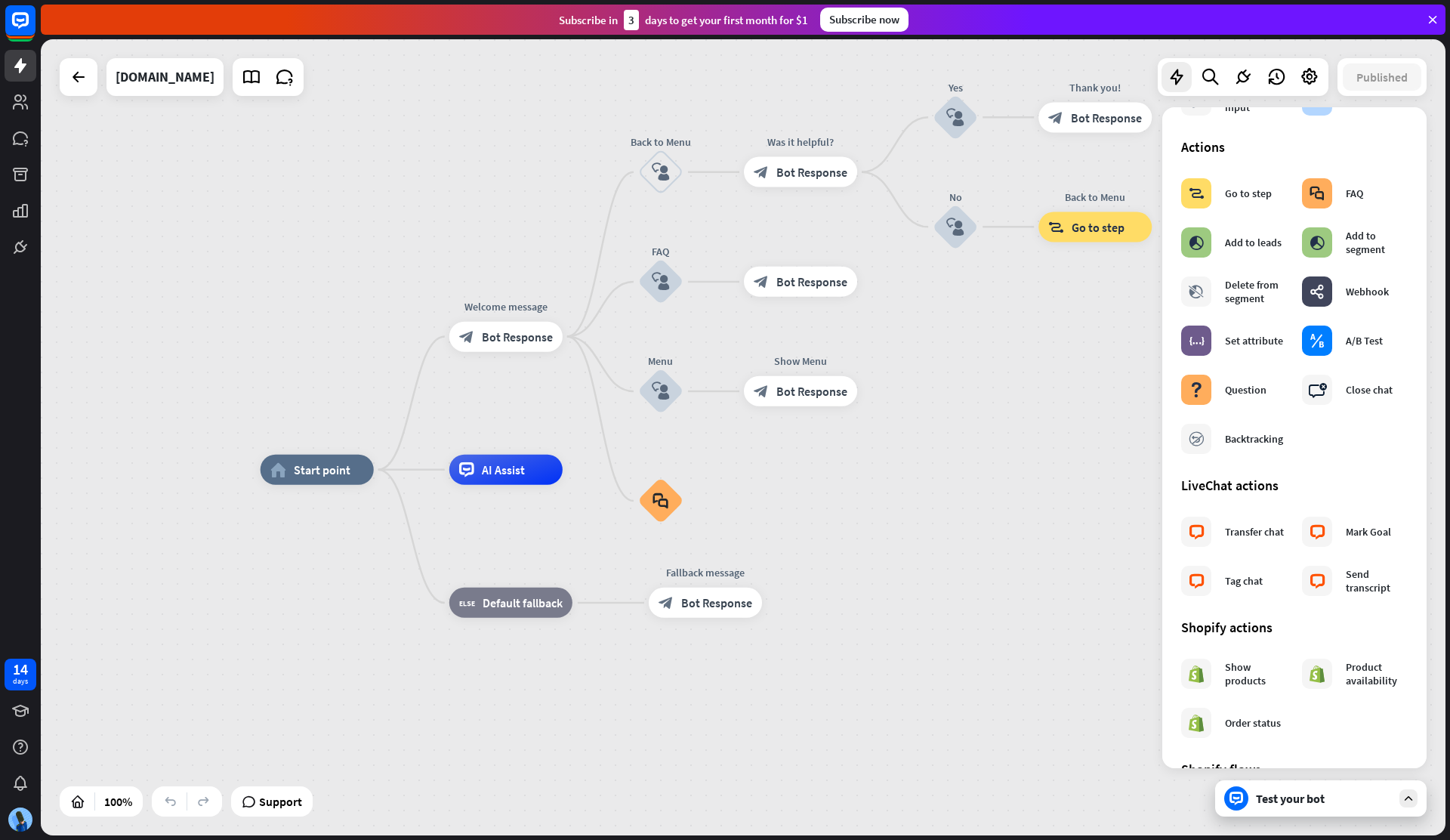
scroll to position [180, 0]
click at [662, 393] on icon "block_user_input" at bounding box center [660, 391] width 18 height 18
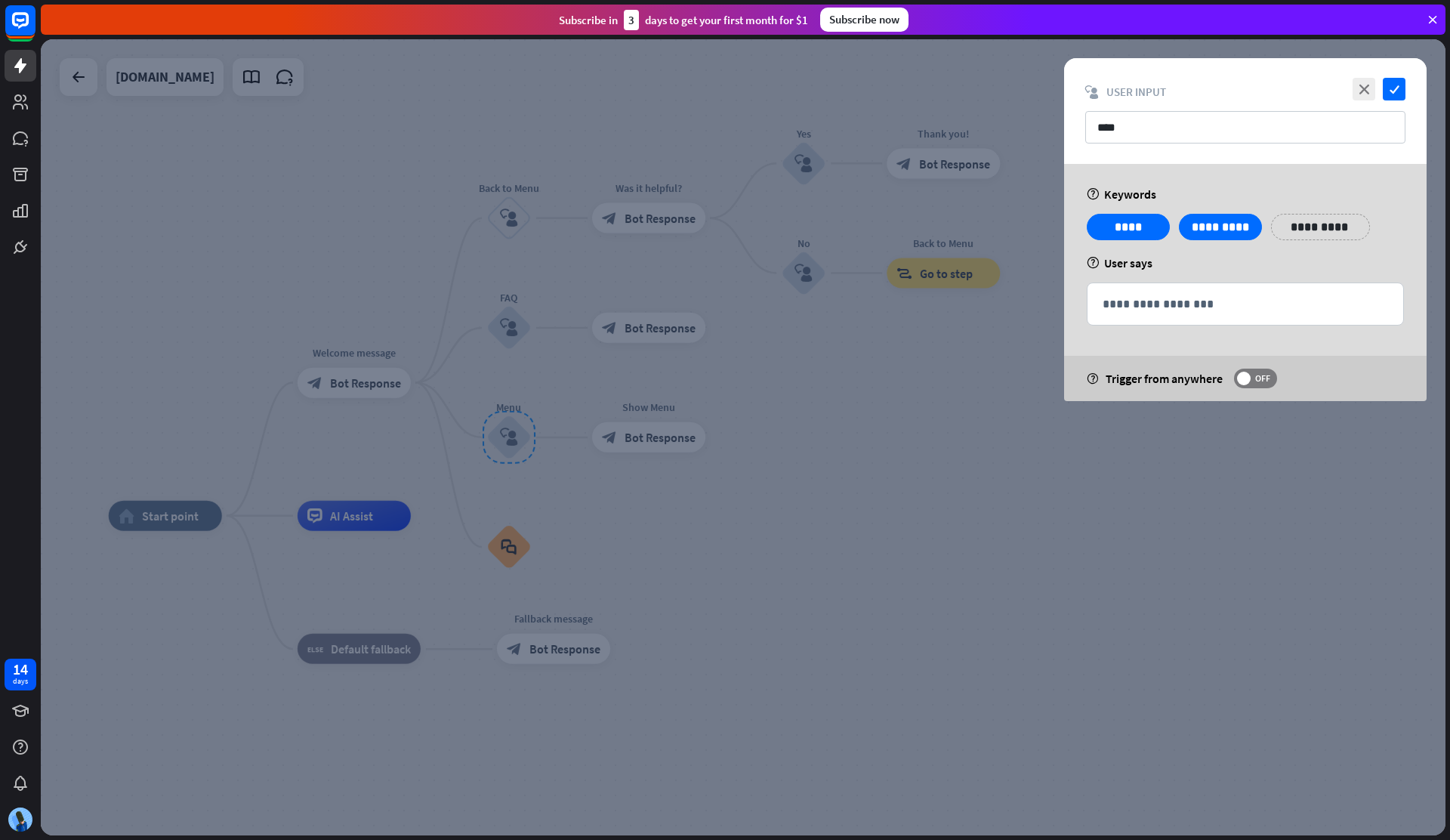
click at [804, 385] on div at bounding box center [743, 437] width 1405 height 796
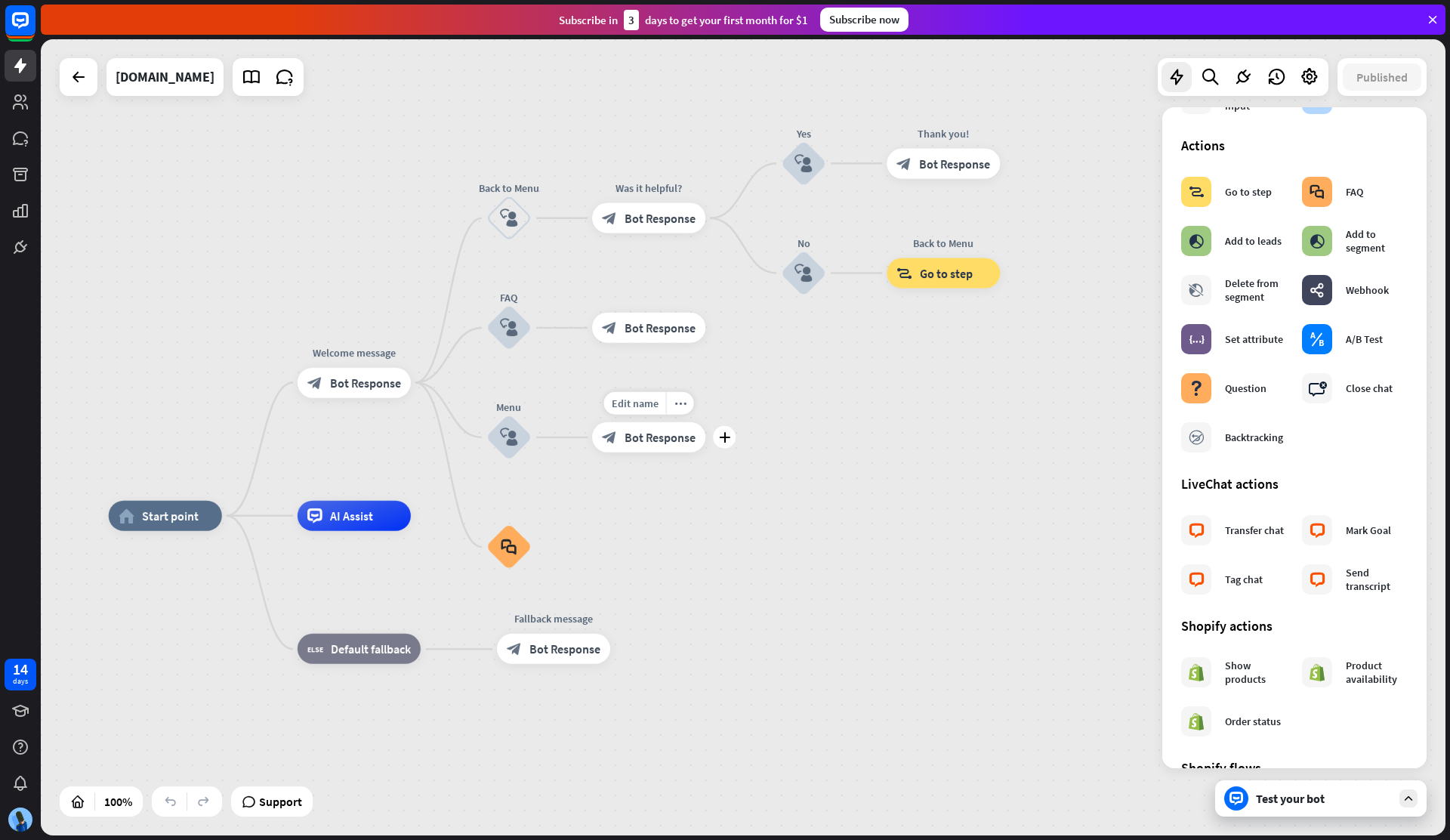
click at [678, 441] on span "Bot Response" at bounding box center [660, 437] width 71 height 15
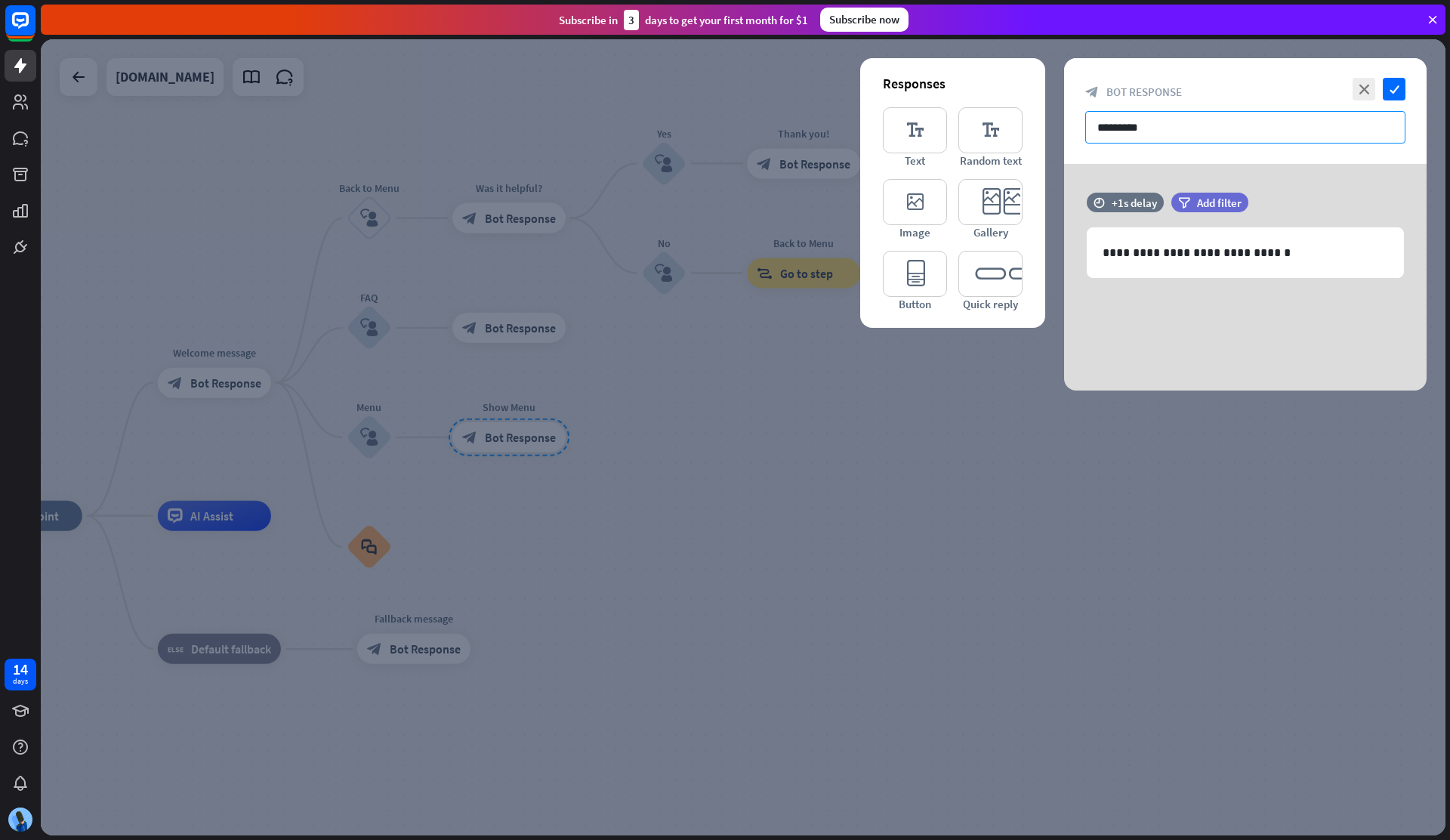
click at [1214, 126] on input "*********" at bounding box center [1245, 127] width 320 height 32
click at [1372, 95] on icon "close" at bounding box center [1363, 89] width 23 height 23
